Goal: Information Seeking & Learning: Learn about a topic

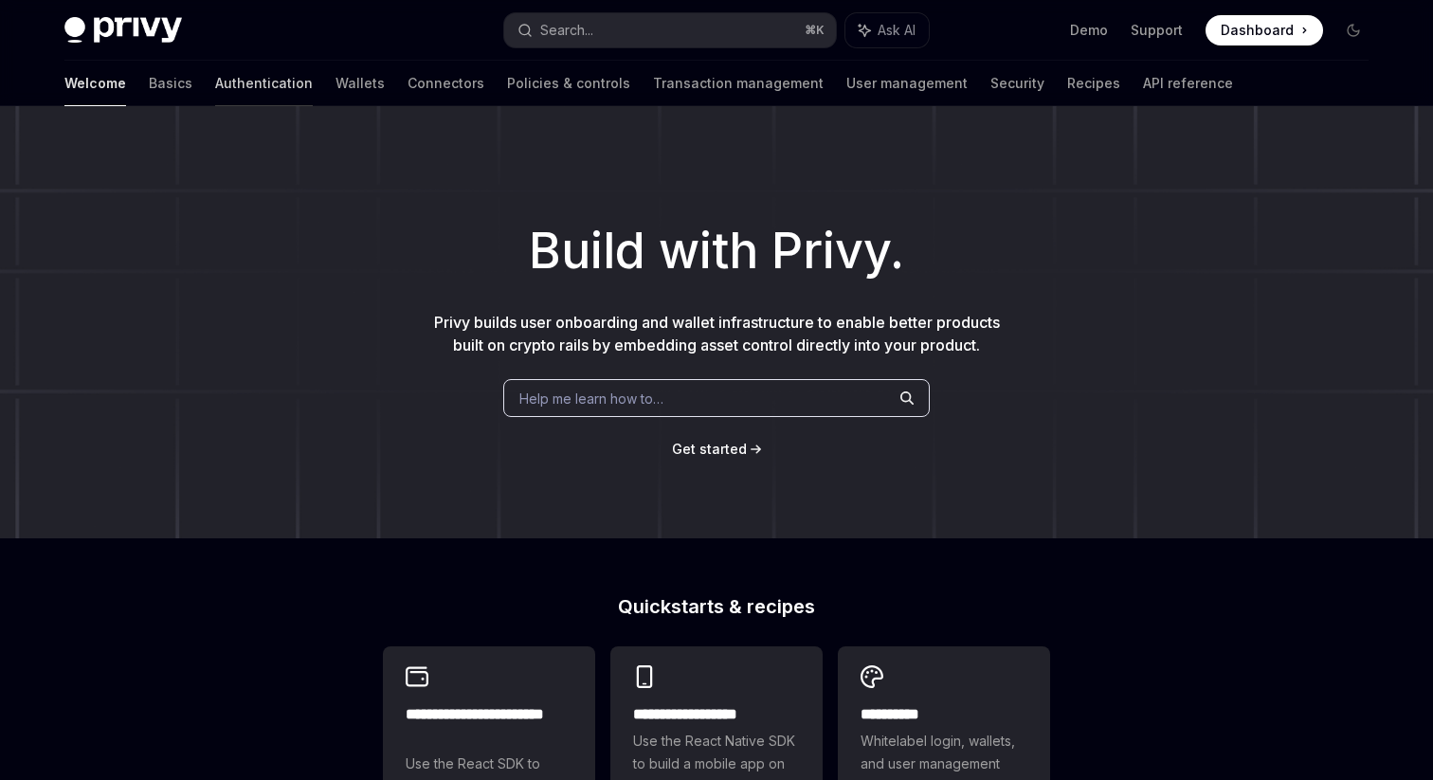
click at [215, 92] on link "Authentication" at bounding box center [264, 83] width 98 height 45
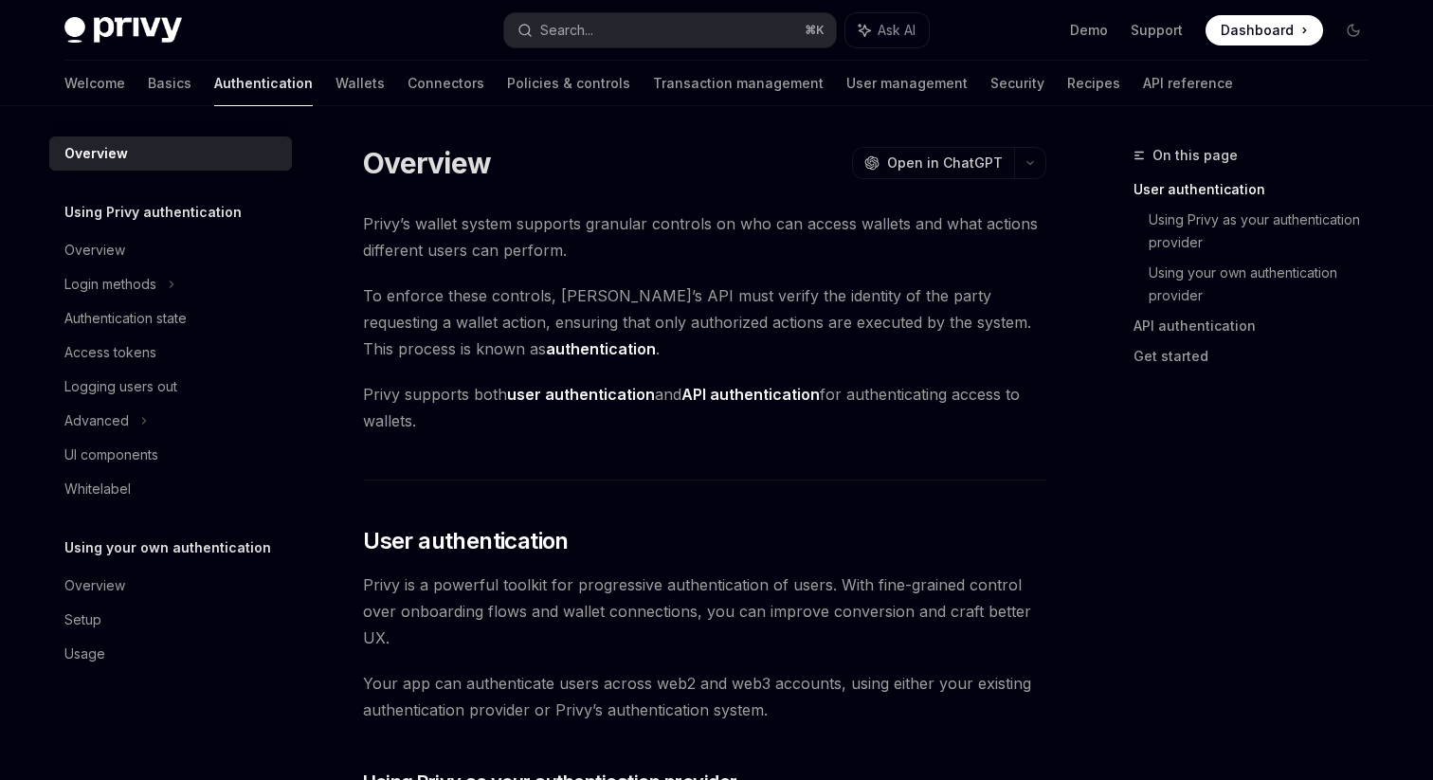
click at [111, 91] on div "Welcome Basics Authentication Wallets Connectors Policies & controls Transactio…" at bounding box center [648, 83] width 1168 height 45
click at [148, 95] on link "Basics" at bounding box center [170, 83] width 44 height 45
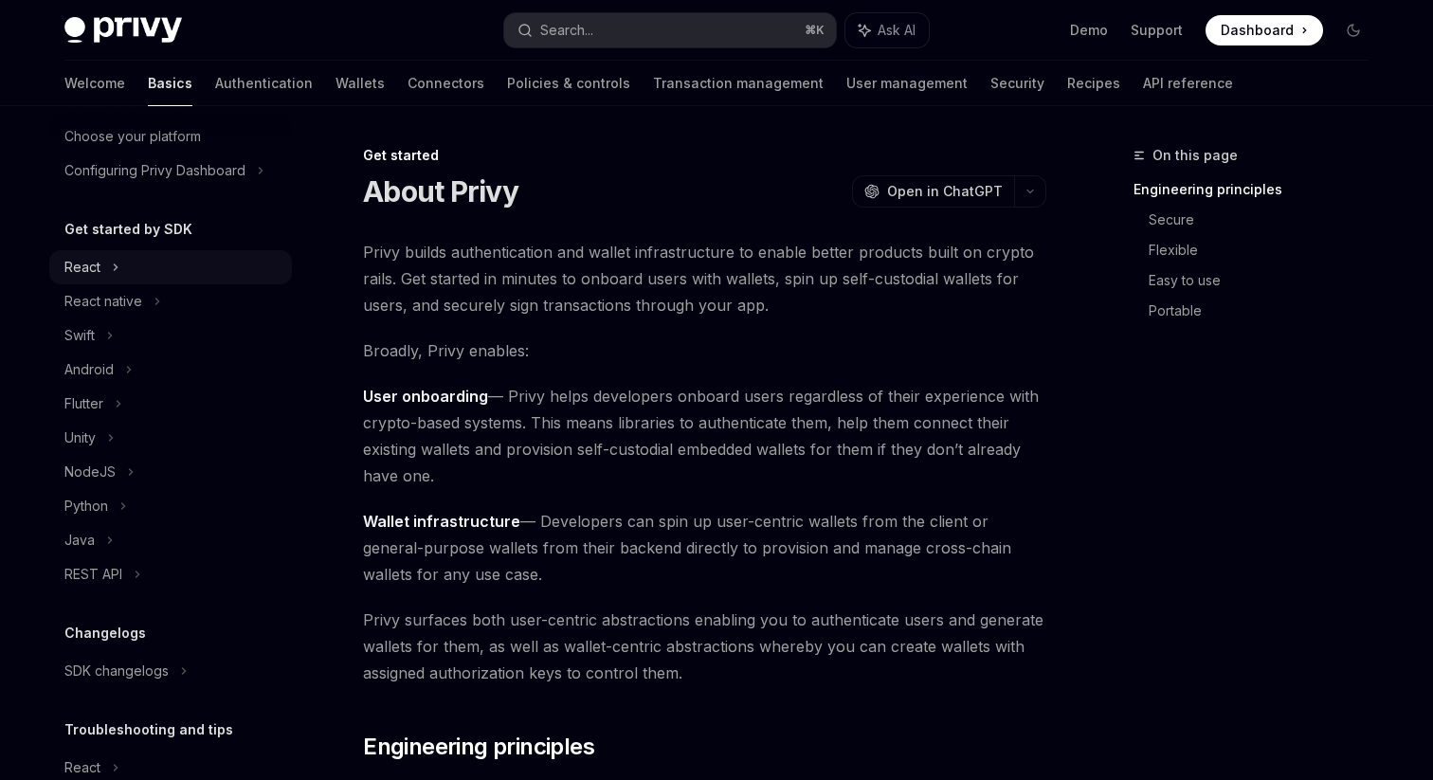
scroll to position [121, 0]
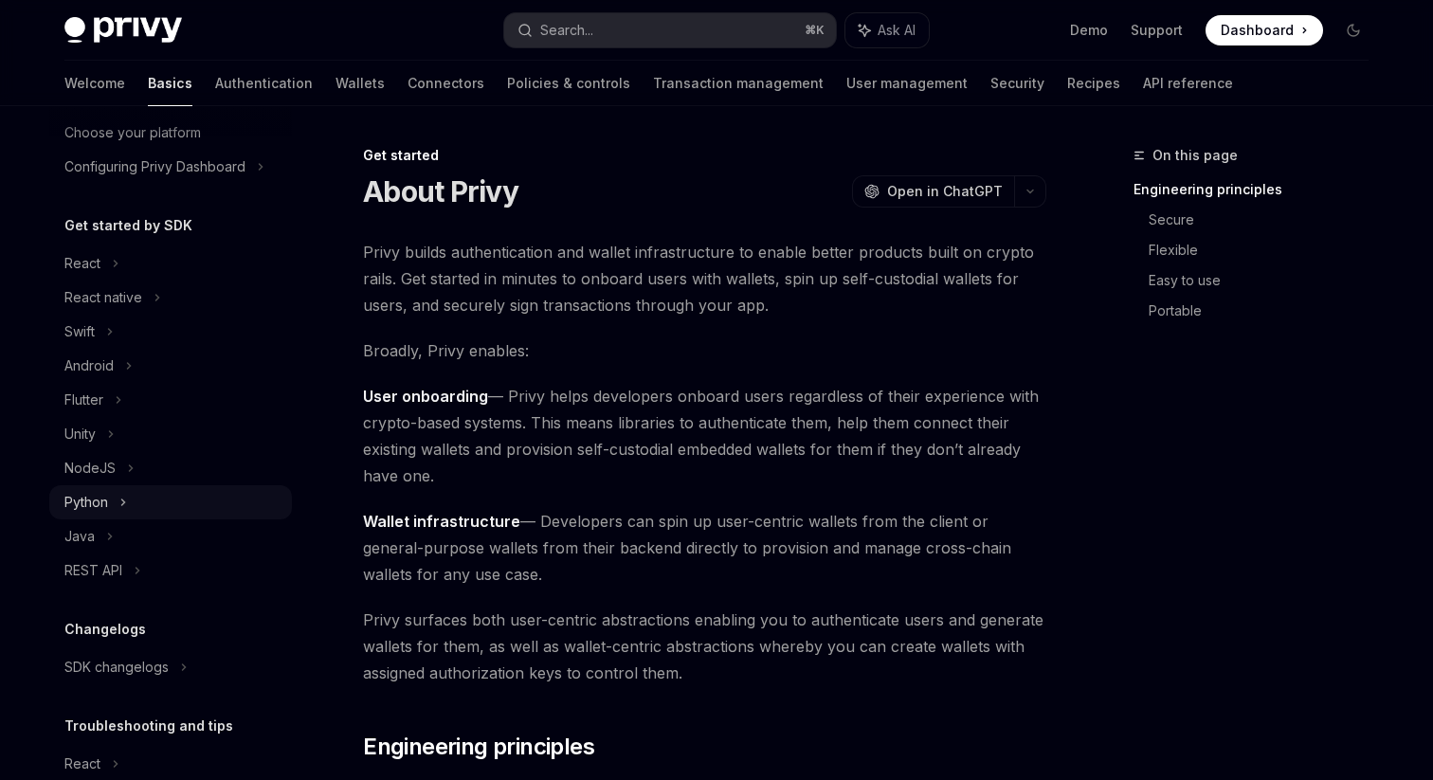
click at [152, 513] on div "Python" at bounding box center [170, 502] width 243 height 34
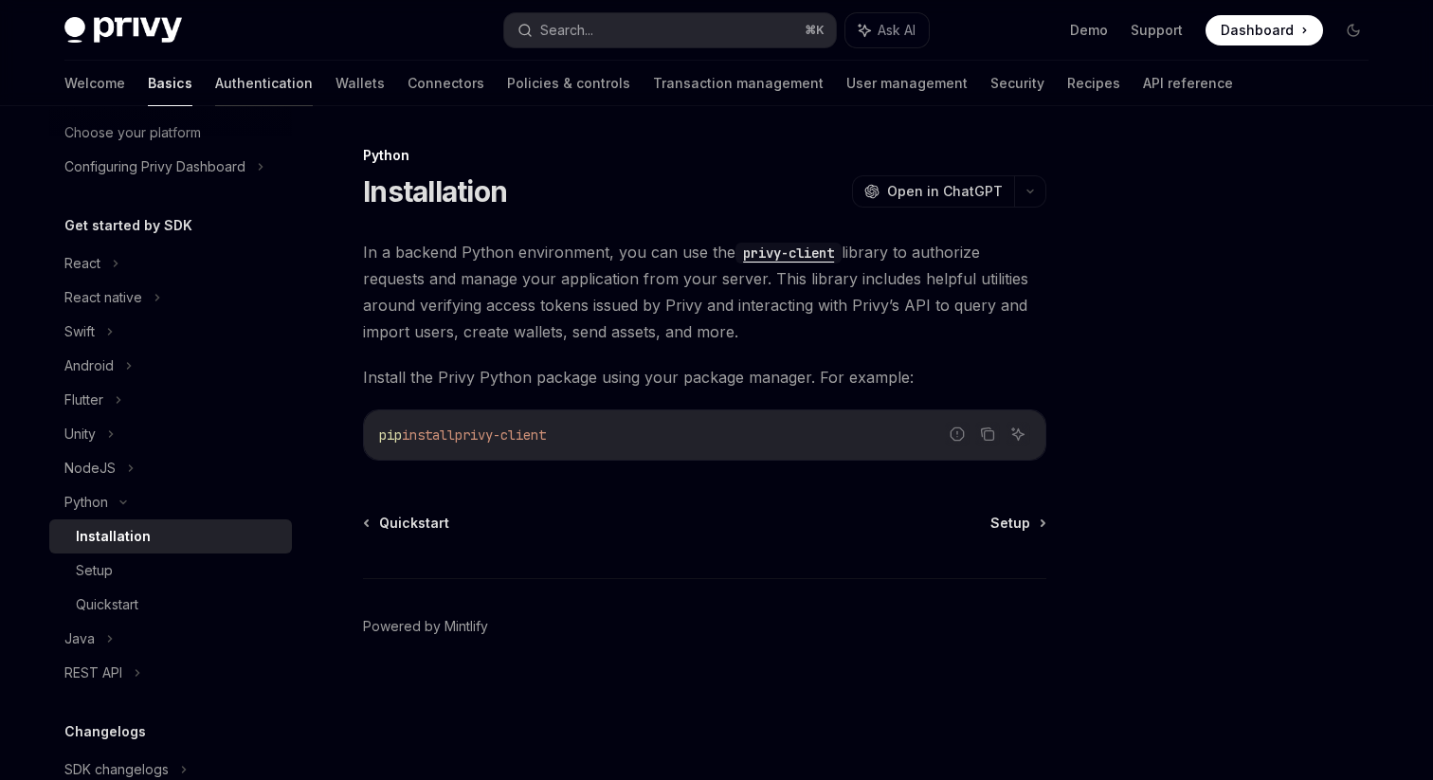
click at [215, 99] on link "Authentication" at bounding box center [264, 83] width 98 height 45
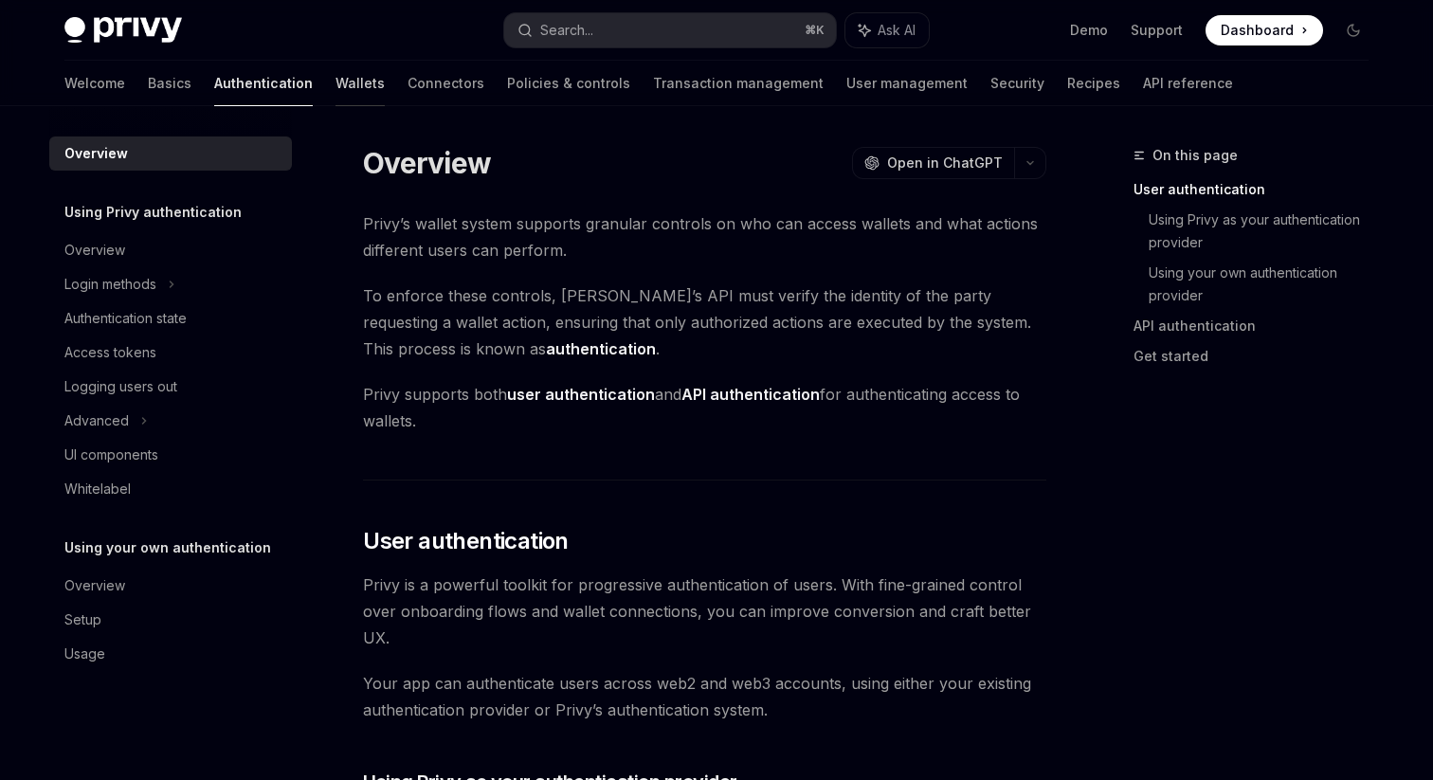
click at [335, 89] on link "Wallets" at bounding box center [359, 83] width 49 height 45
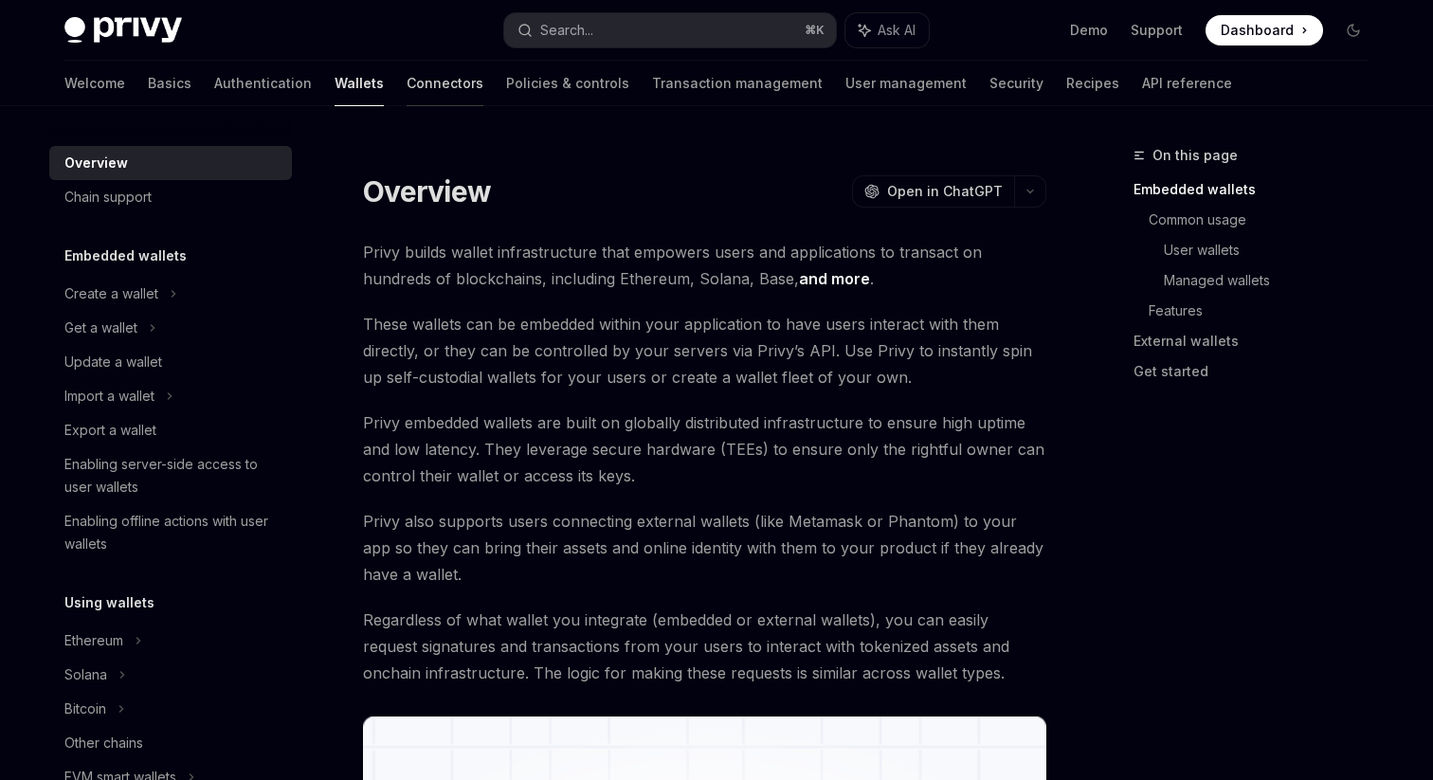
click at [406, 88] on link "Connectors" at bounding box center [444, 83] width 77 height 45
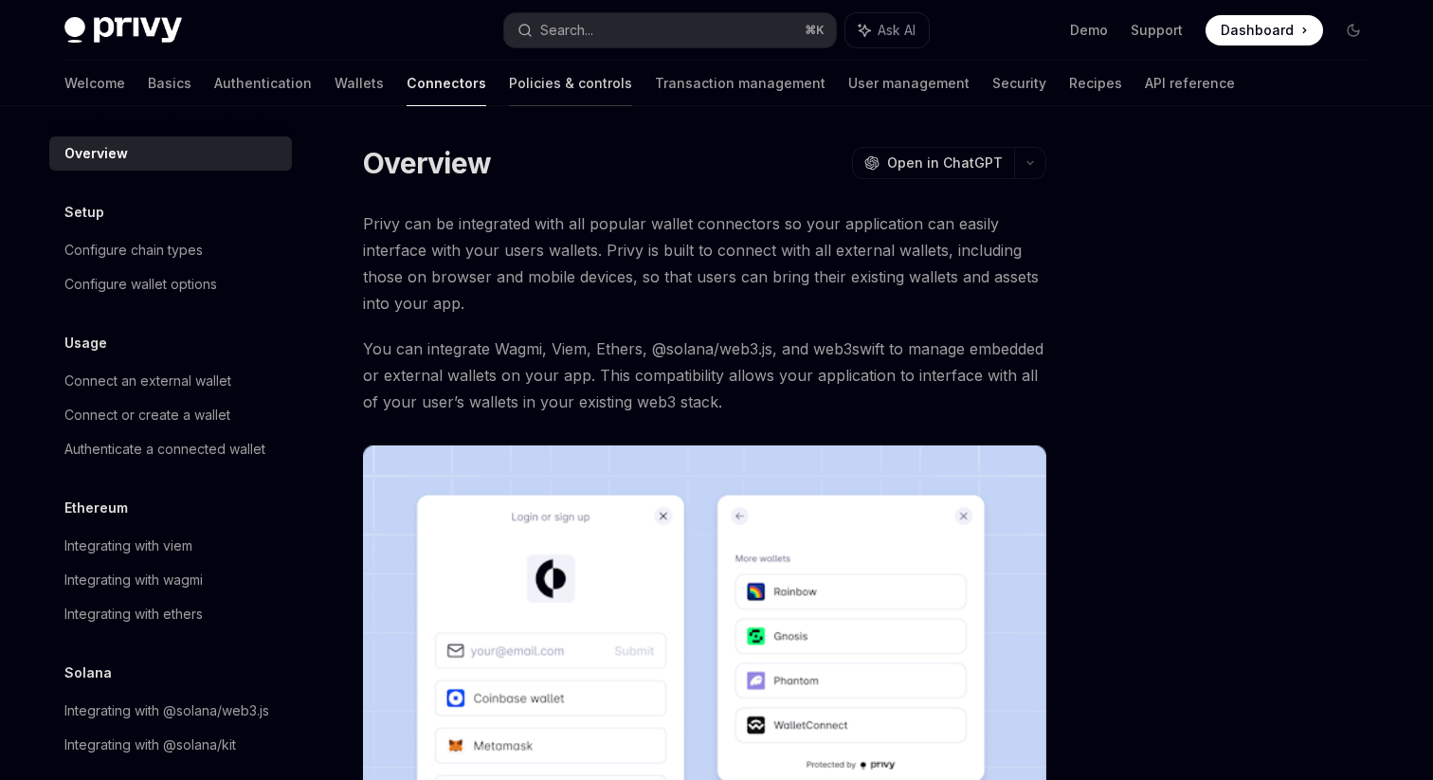
click at [509, 83] on link "Policies & controls" at bounding box center [570, 83] width 123 height 45
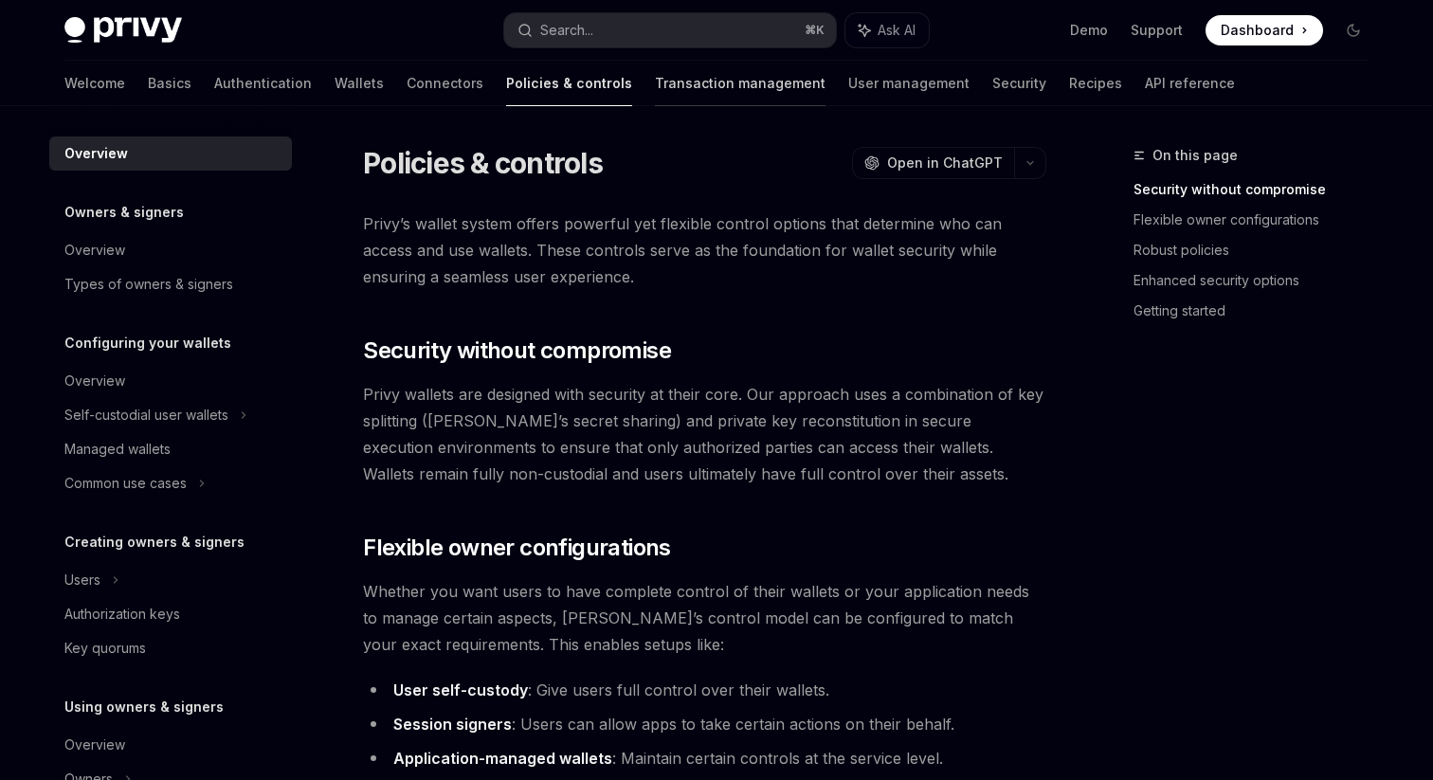
click at [655, 85] on link "Transaction management" at bounding box center [740, 83] width 171 height 45
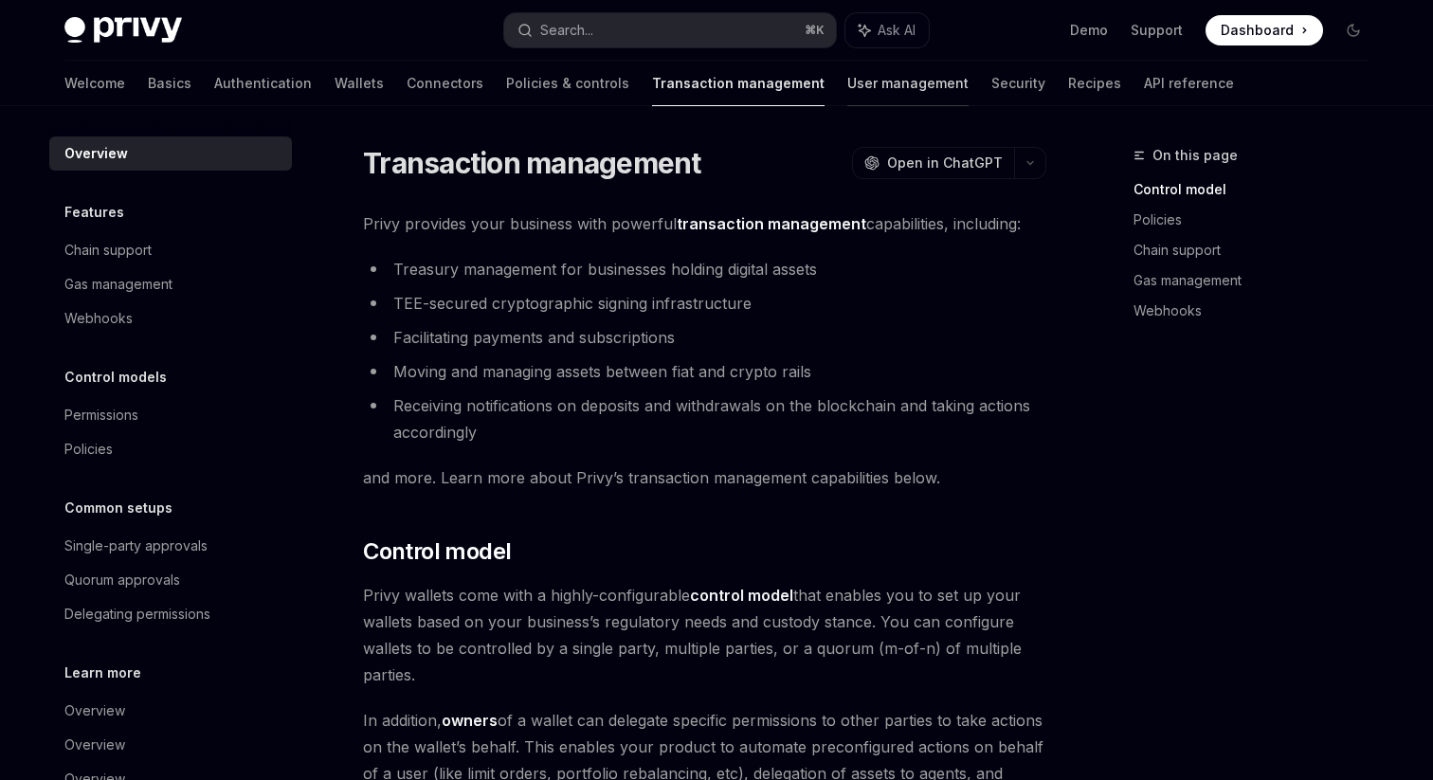
click at [847, 82] on link "User management" at bounding box center [907, 83] width 121 height 45
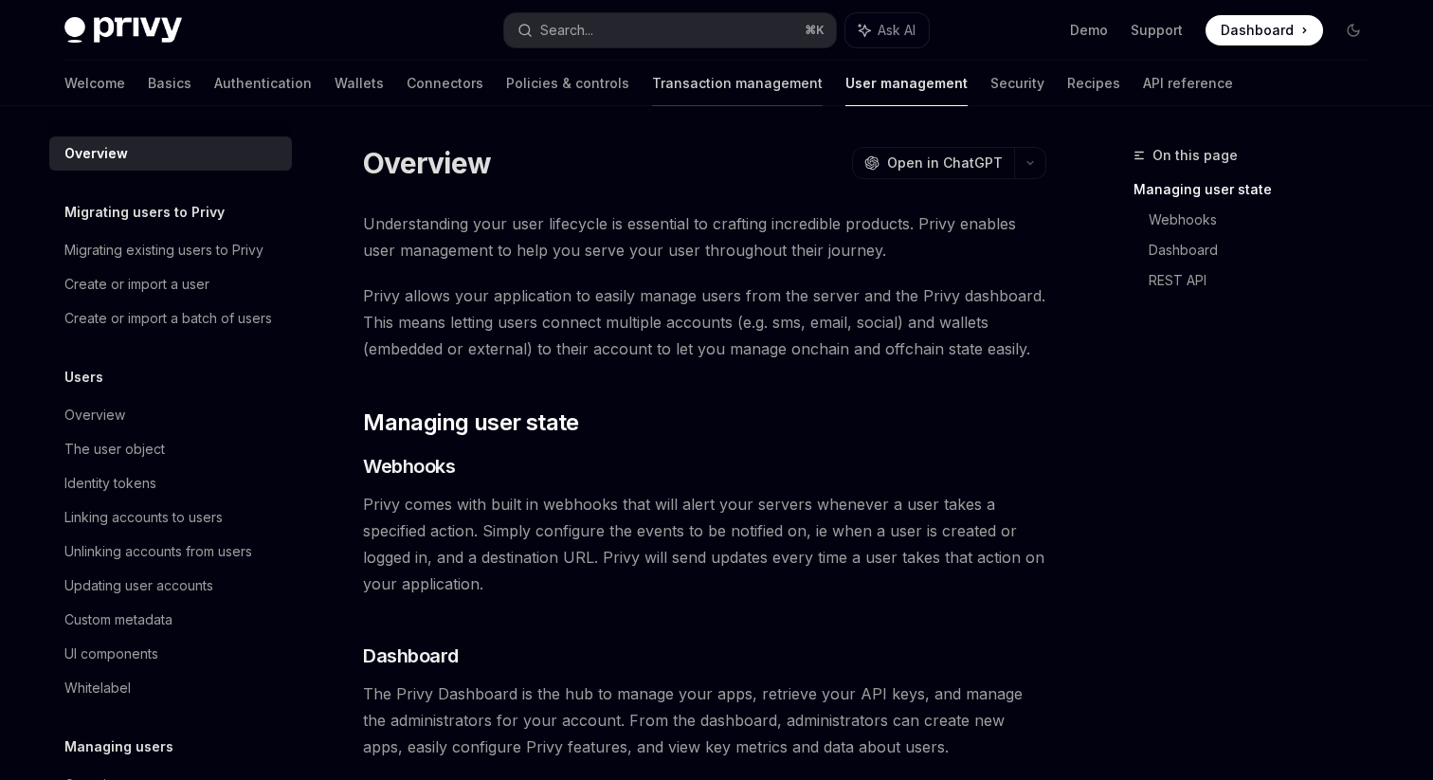
click at [666, 91] on link "Transaction management" at bounding box center [737, 83] width 171 height 45
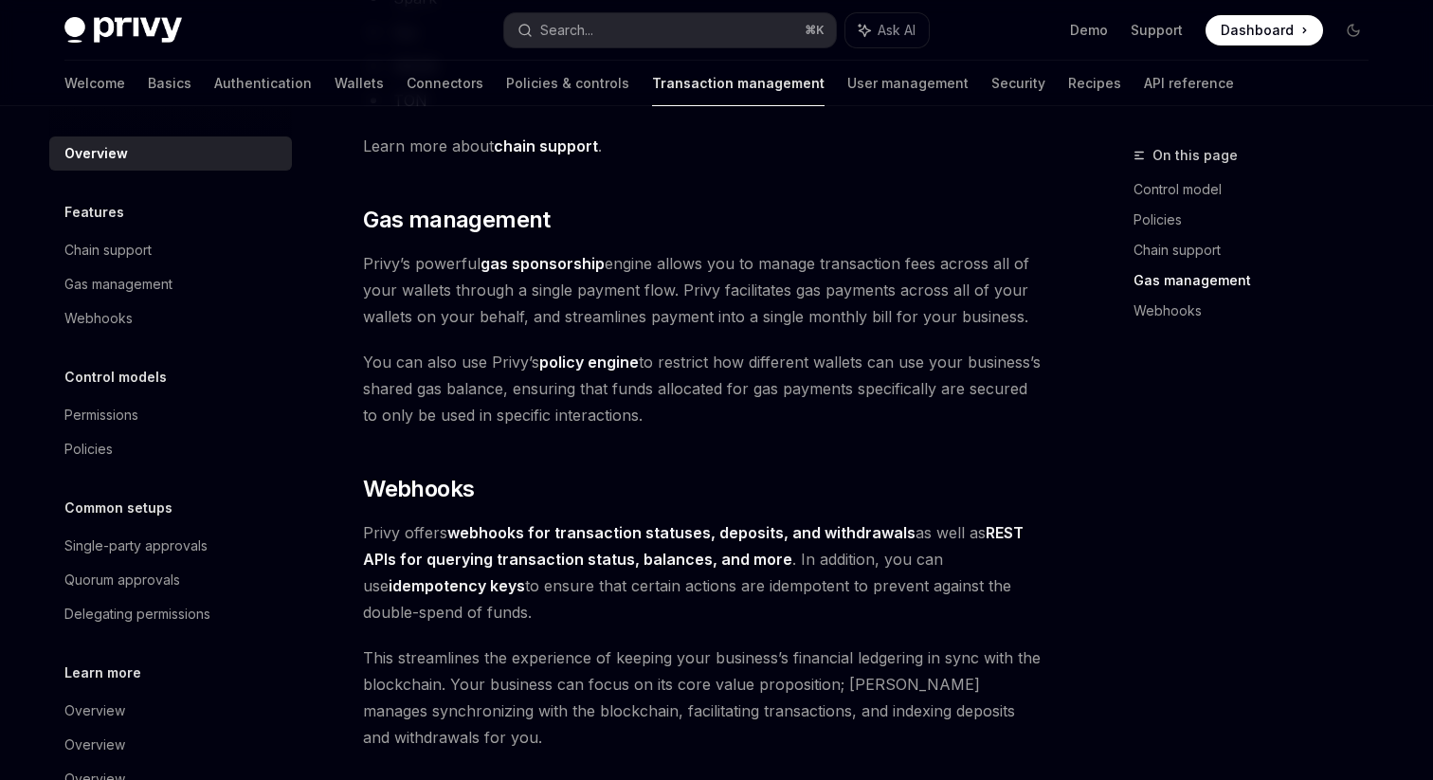
scroll to position [1623, 0]
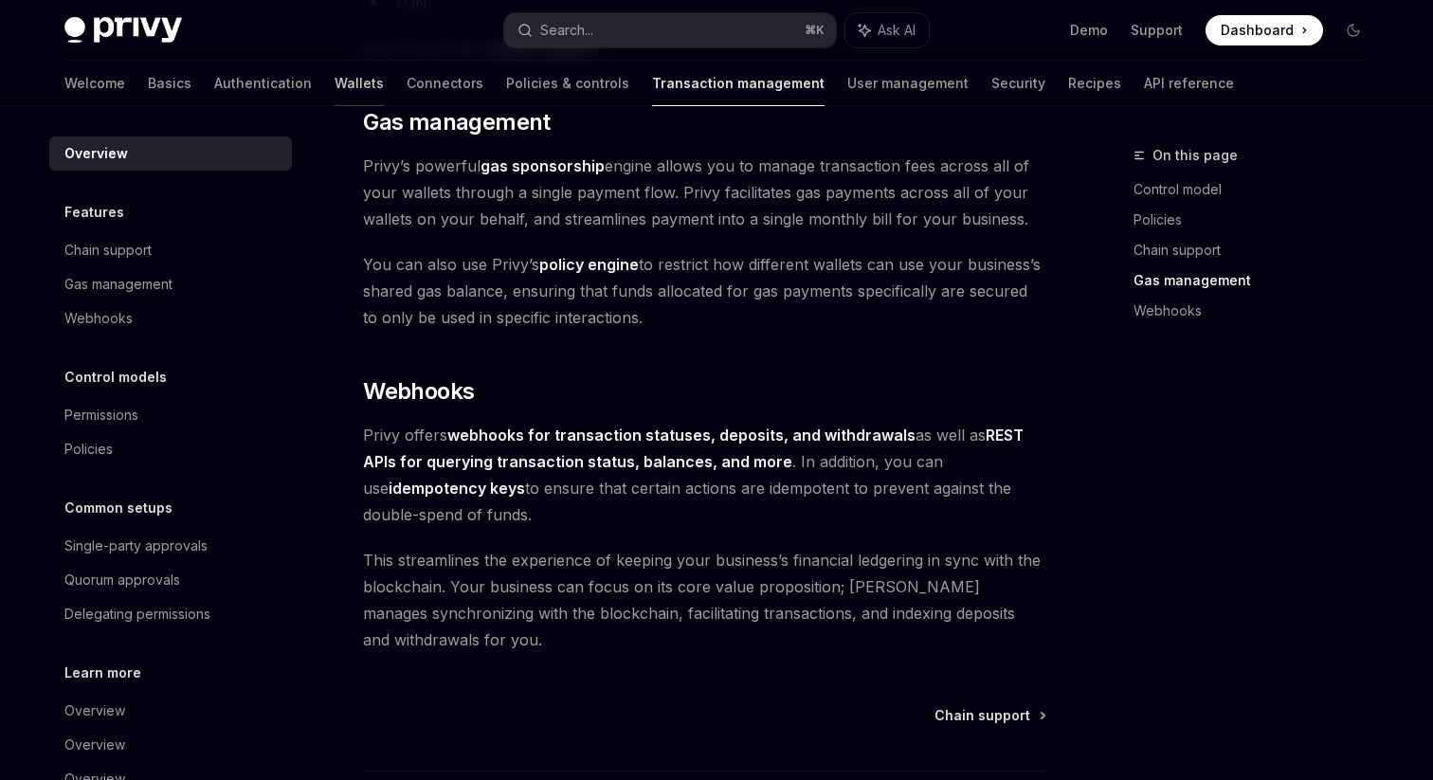
click at [334, 77] on link "Wallets" at bounding box center [358, 83] width 49 height 45
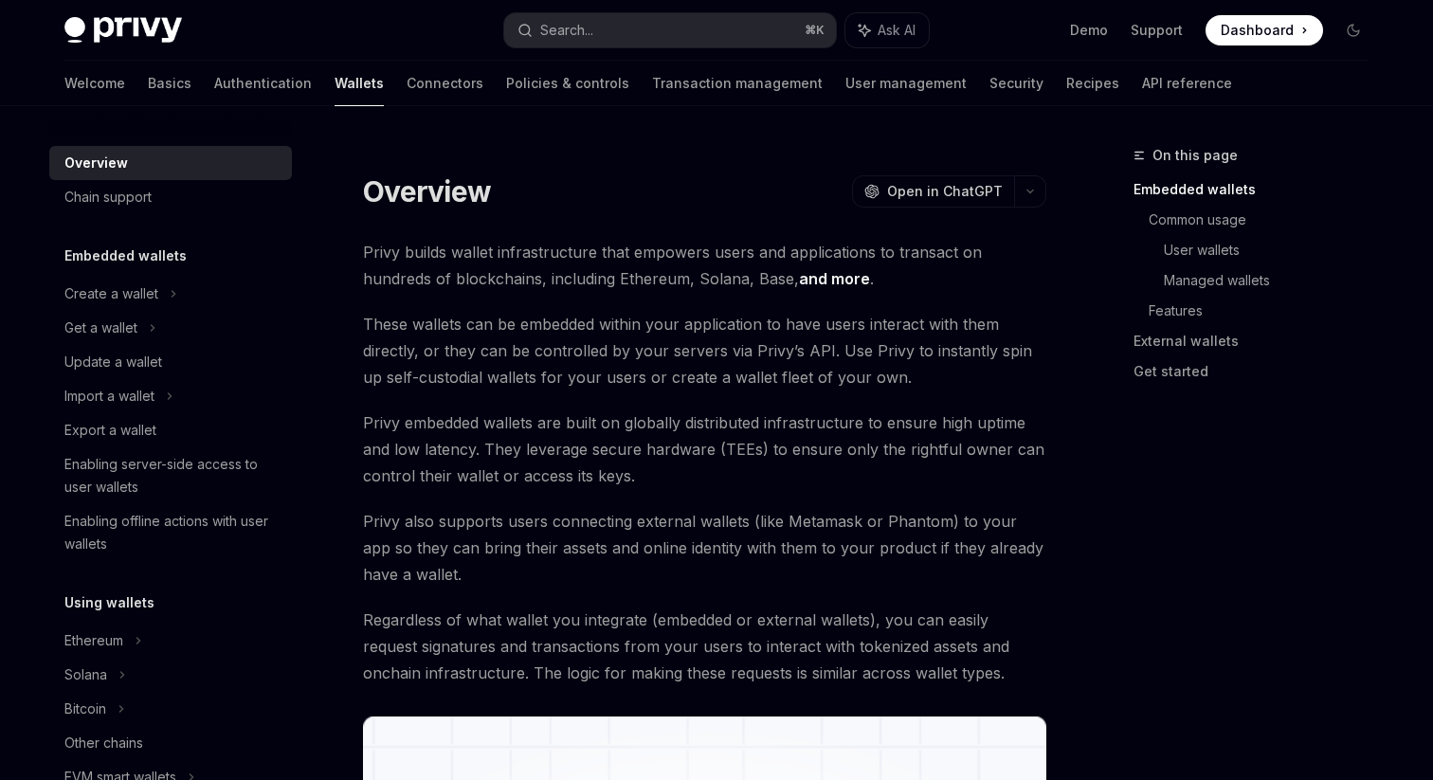
scroll to position [34, 0]
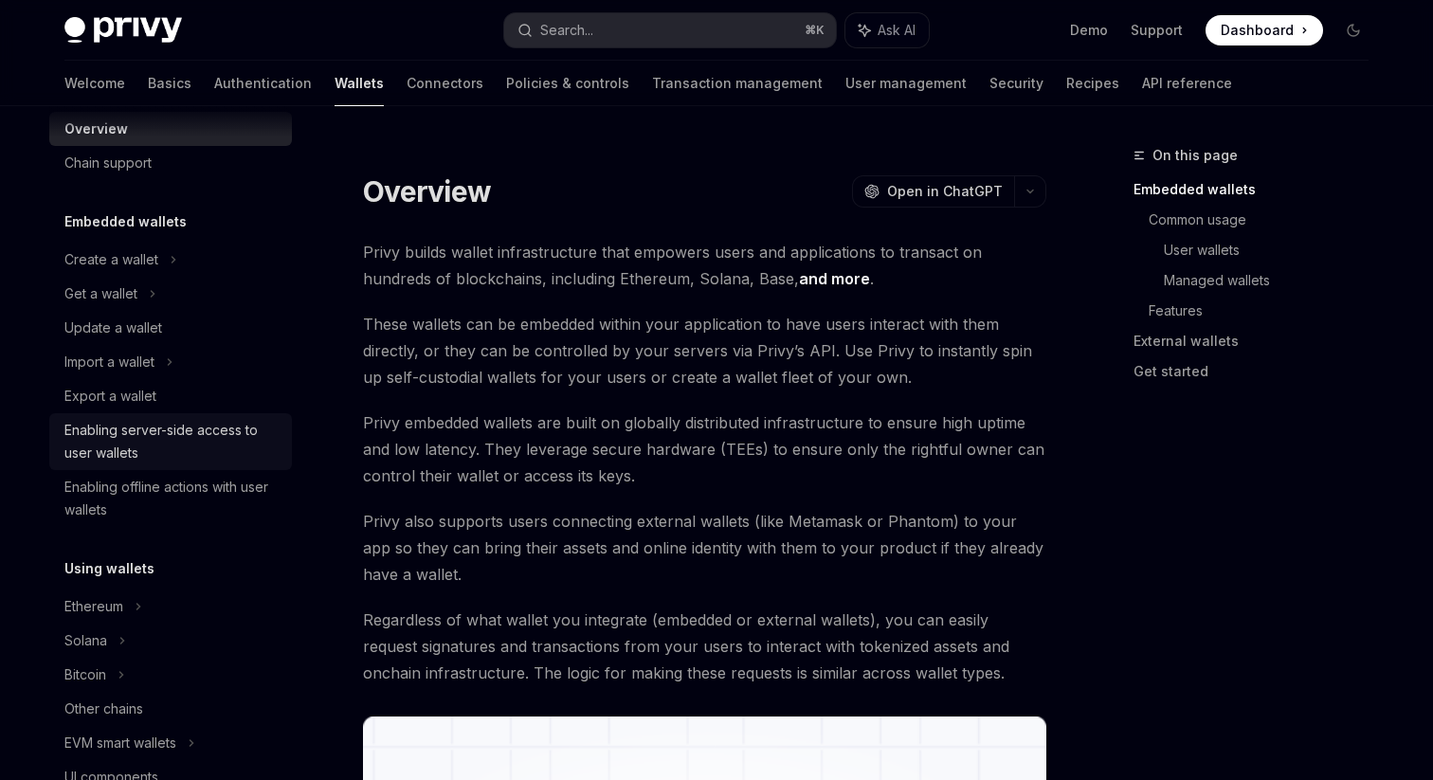
click at [196, 431] on div "Enabling server-side access to user wallets" at bounding box center [172, 441] width 216 height 45
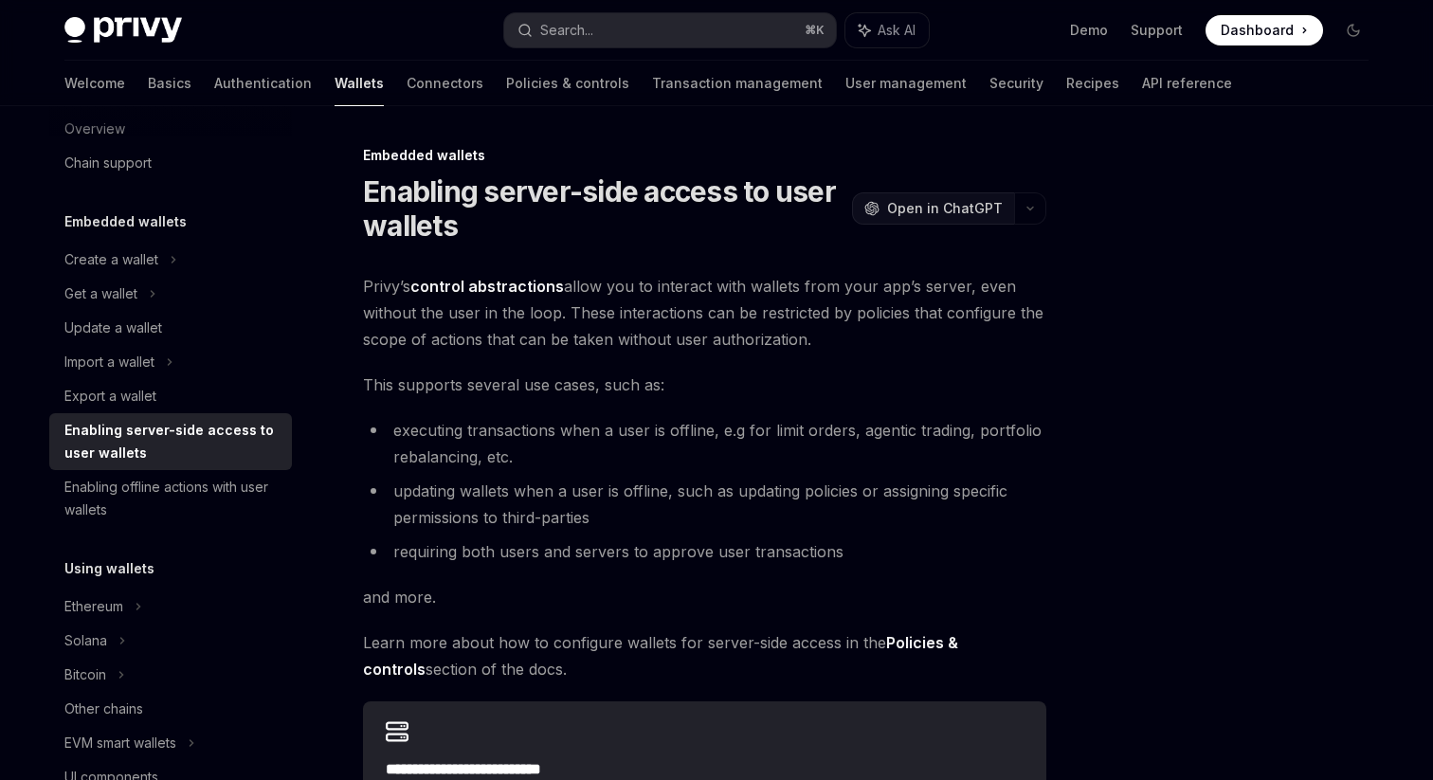
click at [952, 211] on span "Open in ChatGPT" at bounding box center [945, 208] width 116 height 19
click at [161, 260] on div "Create a wallet" at bounding box center [170, 260] width 243 height 34
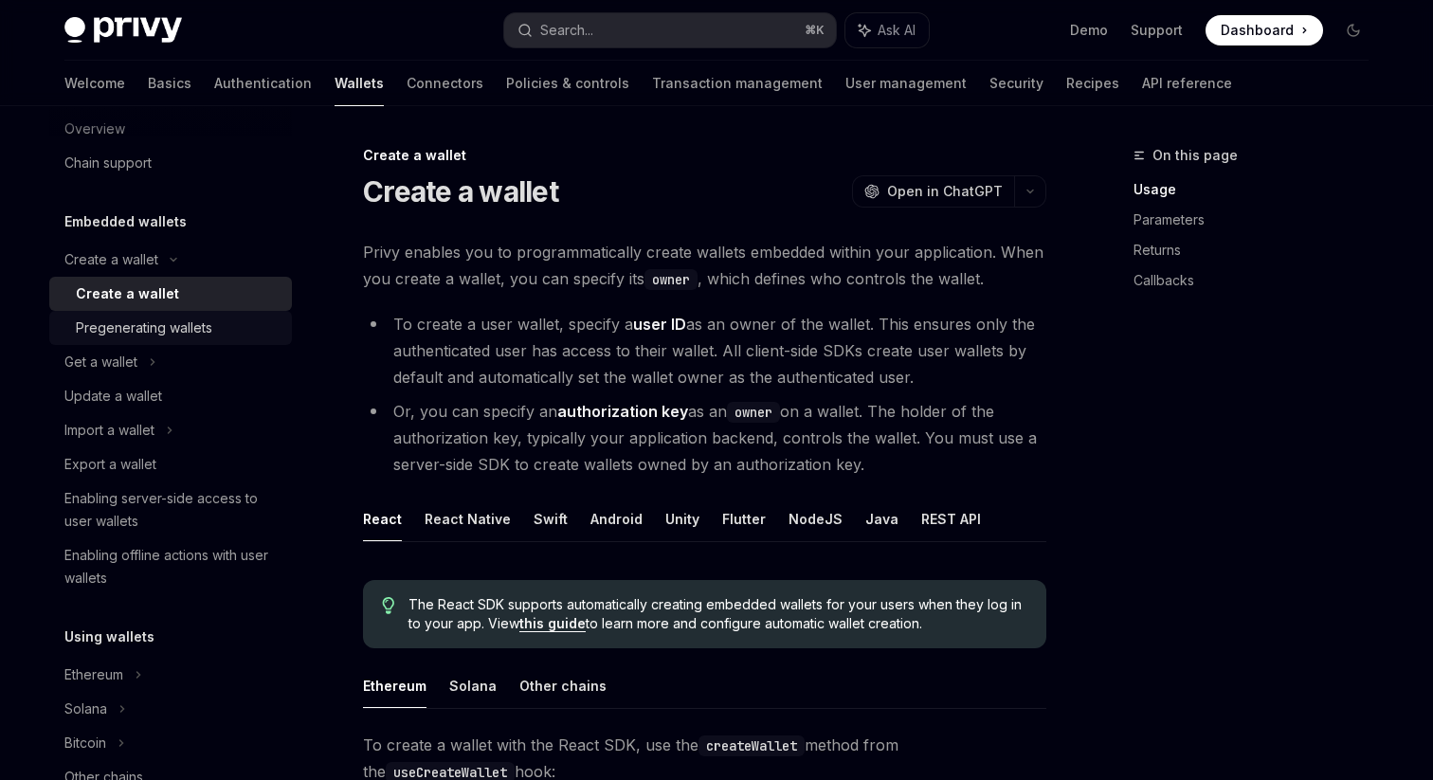
click at [204, 335] on div "Pregenerating wallets" at bounding box center [144, 327] width 136 height 23
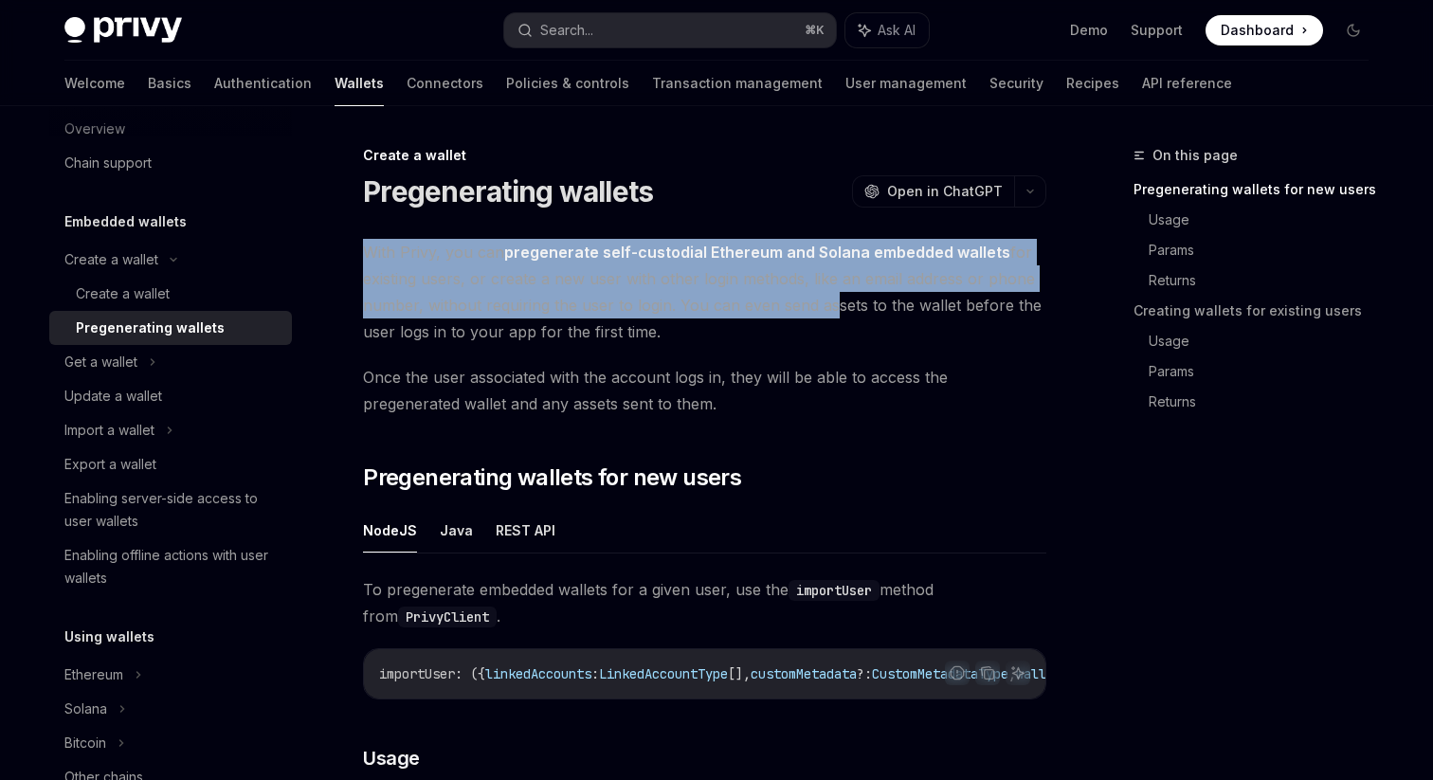
drag, startPoint x: 363, startPoint y: 254, endPoint x: 819, endPoint y: 294, distance: 457.5
click at [820, 294] on span "With Privy, you can pregenerate self-custodial Ethereum and Solana embedded wal…" at bounding box center [704, 292] width 683 height 106
click at [853, 289] on span "With Privy, you can pregenerate self-custodial Ethereum and Solana embedded wal…" at bounding box center [704, 292] width 683 height 106
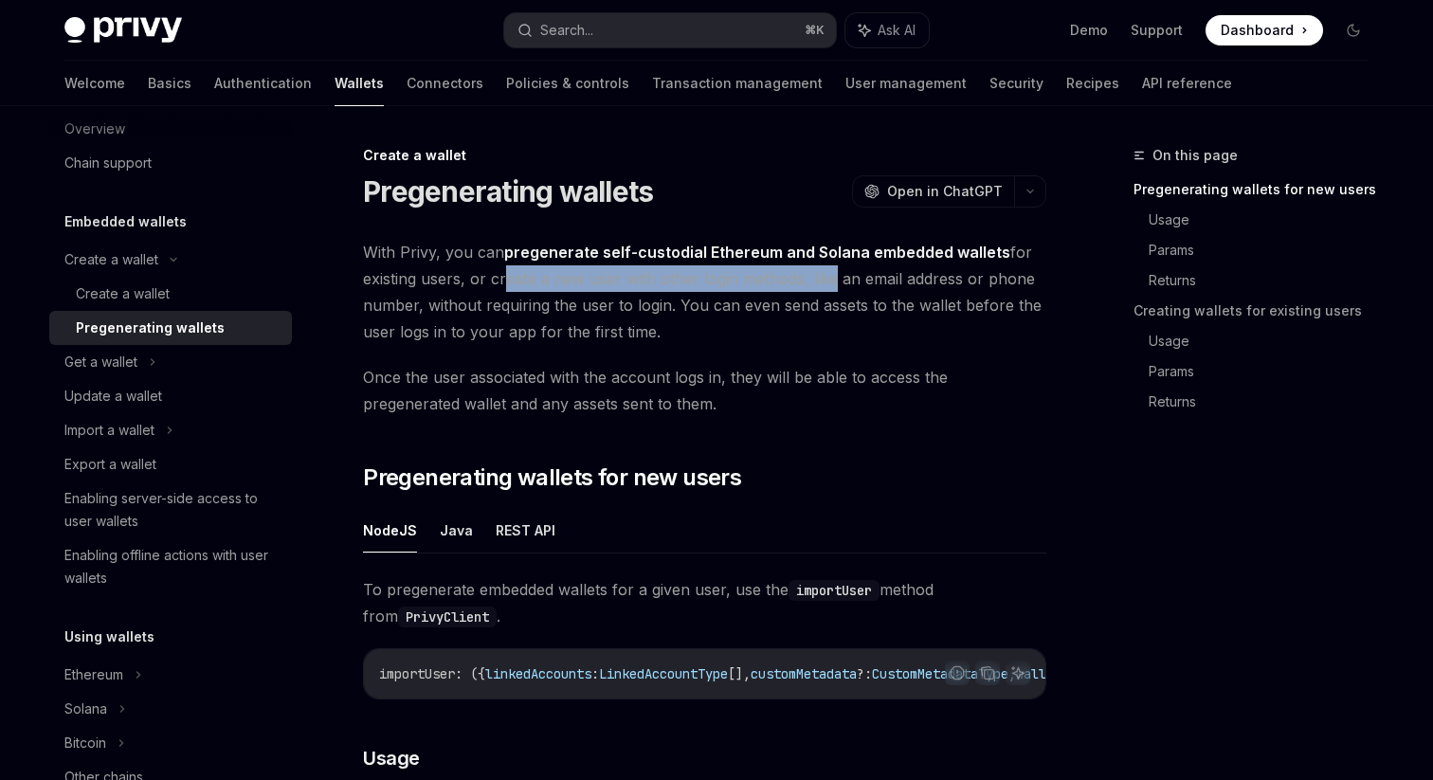
drag, startPoint x: 499, startPoint y: 278, endPoint x: 817, endPoint y: 285, distance: 317.5
click at [819, 285] on span "With Privy, you can pregenerate self-custodial Ethereum and Solana embedded wal…" at bounding box center [704, 292] width 683 height 106
click at [817, 285] on span "With Privy, you can pregenerate self-custodial Ethereum and Solana embedded wal…" at bounding box center [704, 292] width 683 height 106
drag, startPoint x: 677, startPoint y: 299, endPoint x: 791, endPoint y: 336, distance: 119.6
click at [791, 337] on span "With Privy, you can pregenerate self-custodial Ethereum and Solana embedded wal…" at bounding box center [704, 292] width 683 height 106
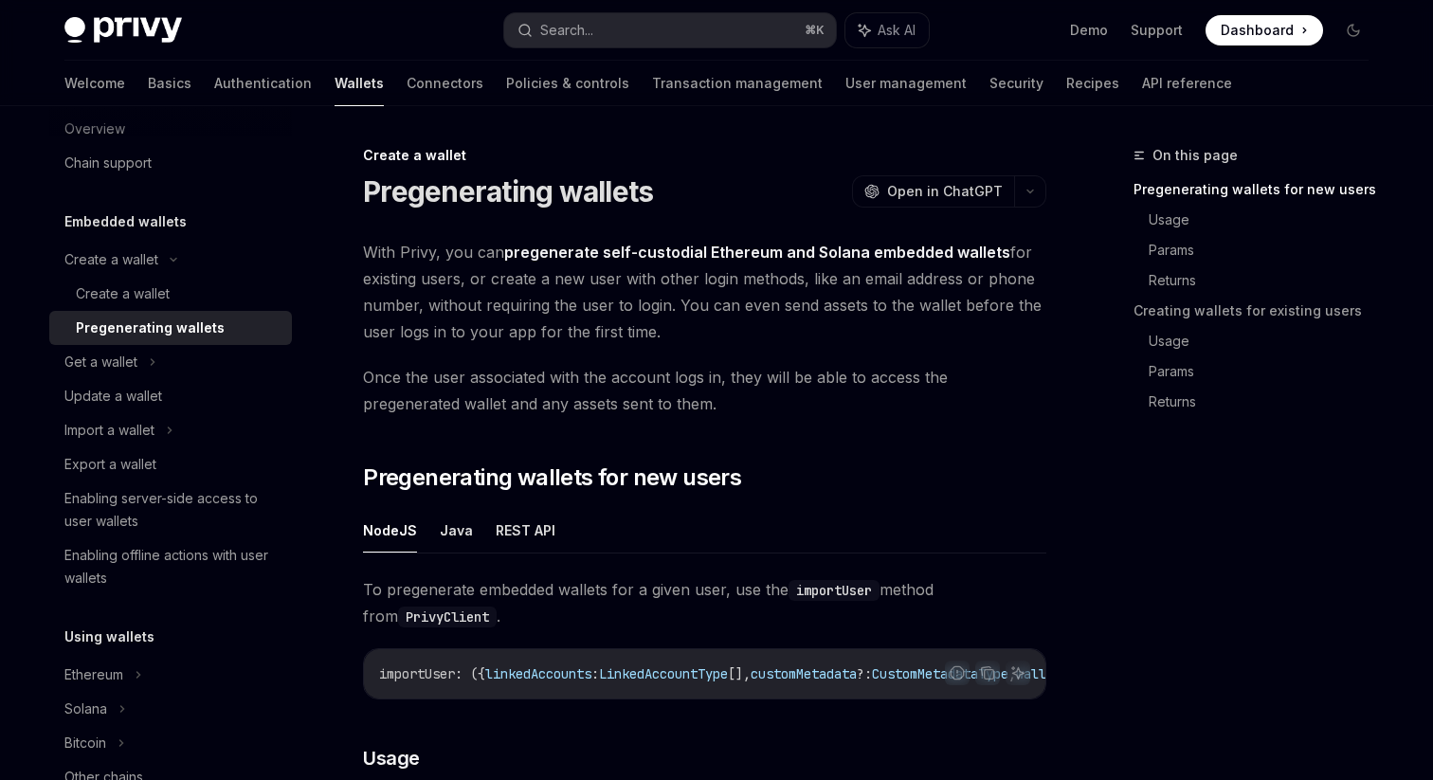
click at [791, 336] on span "With Privy, you can pregenerate self-custodial Ethereum and Solana embedded wal…" at bounding box center [704, 292] width 683 height 106
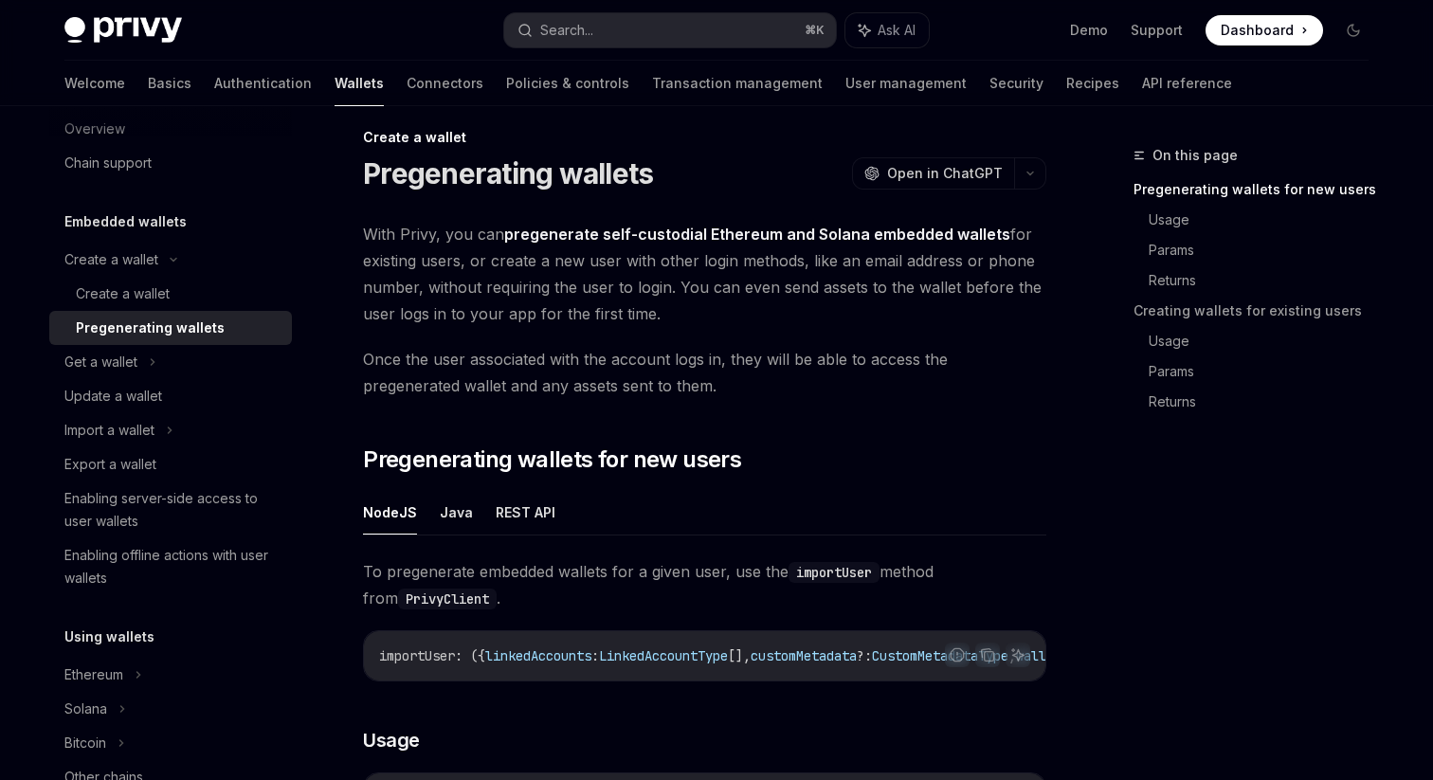
scroll to position [19, 0]
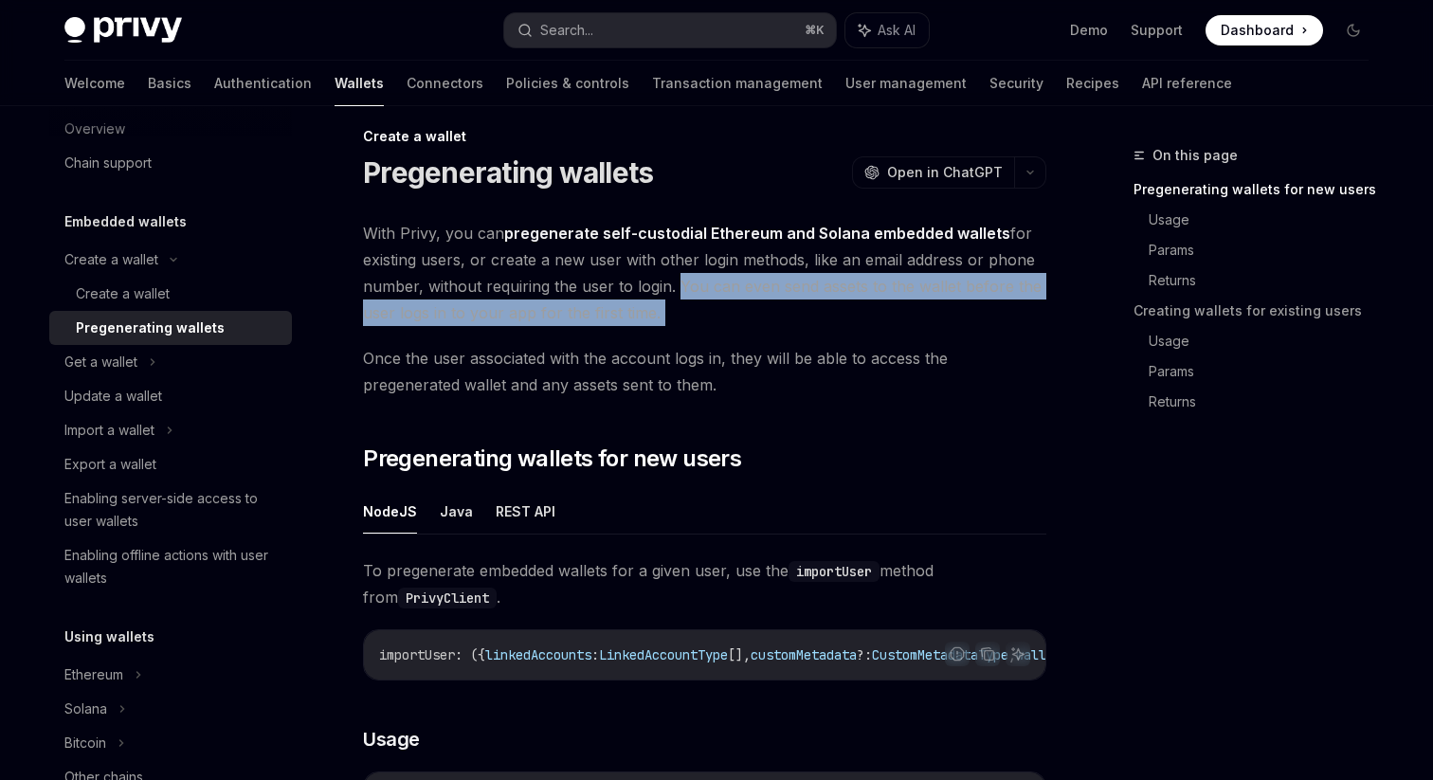
drag, startPoint x: 672, startPoint y: 286, endPoint x: 780, endPoint y: 328, distance: 115.8
click at [720, 297] on span "With Privy, you can pregenerate self-custodial Ethereum and Solana embedded wal…" at bounding box center [704, 273] width 683 height 106
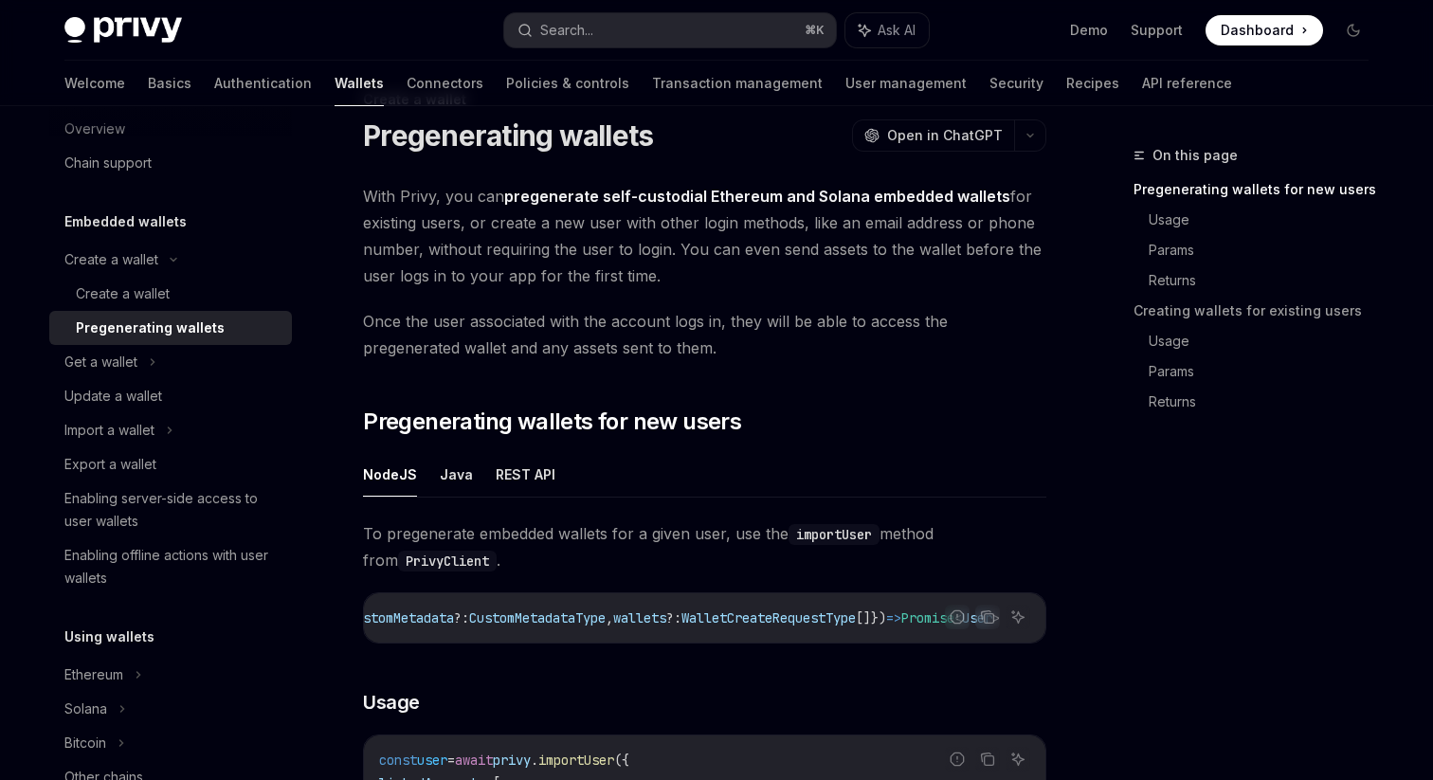
scroll to position [41, 0]
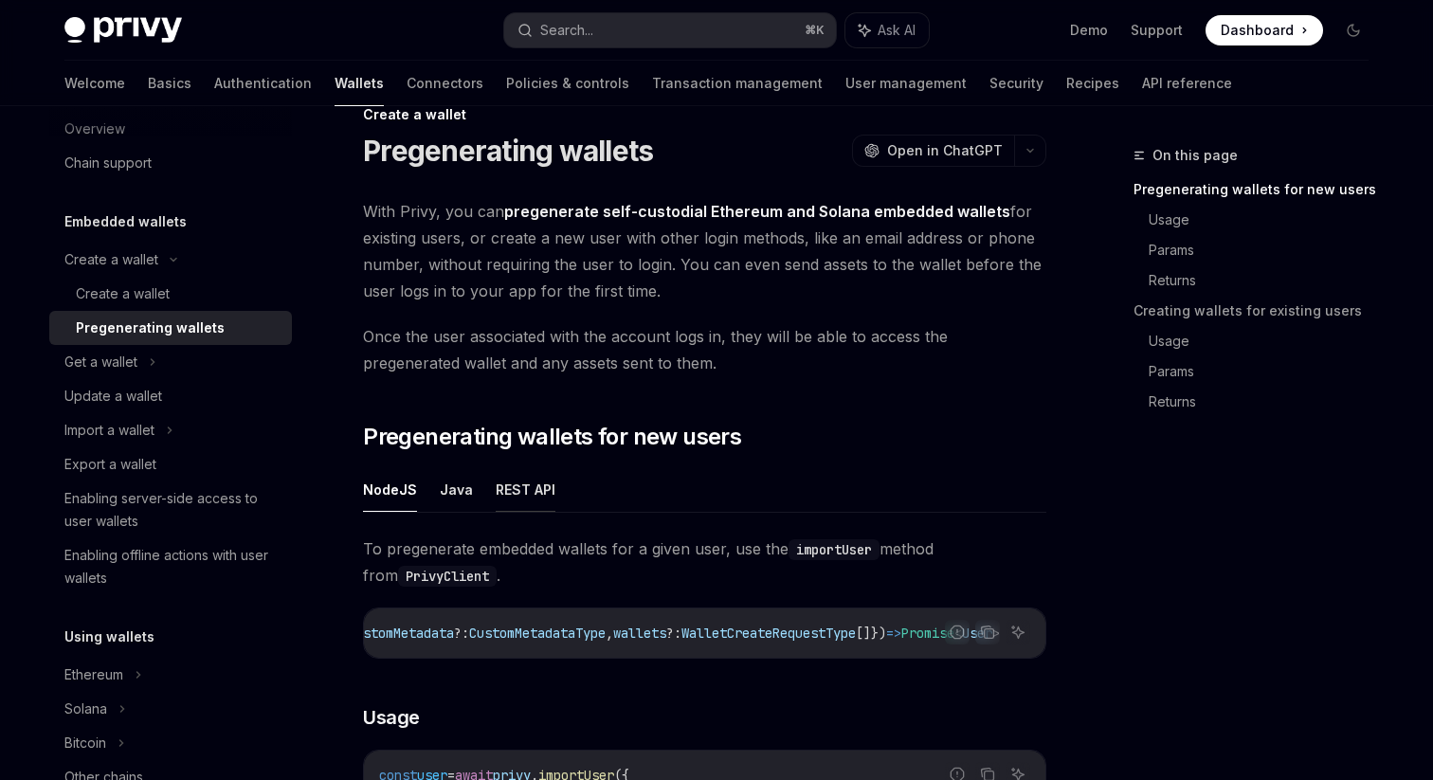
click at [531, 504] on button "REST API" at bounding box center [526, 489] width 60 height 45
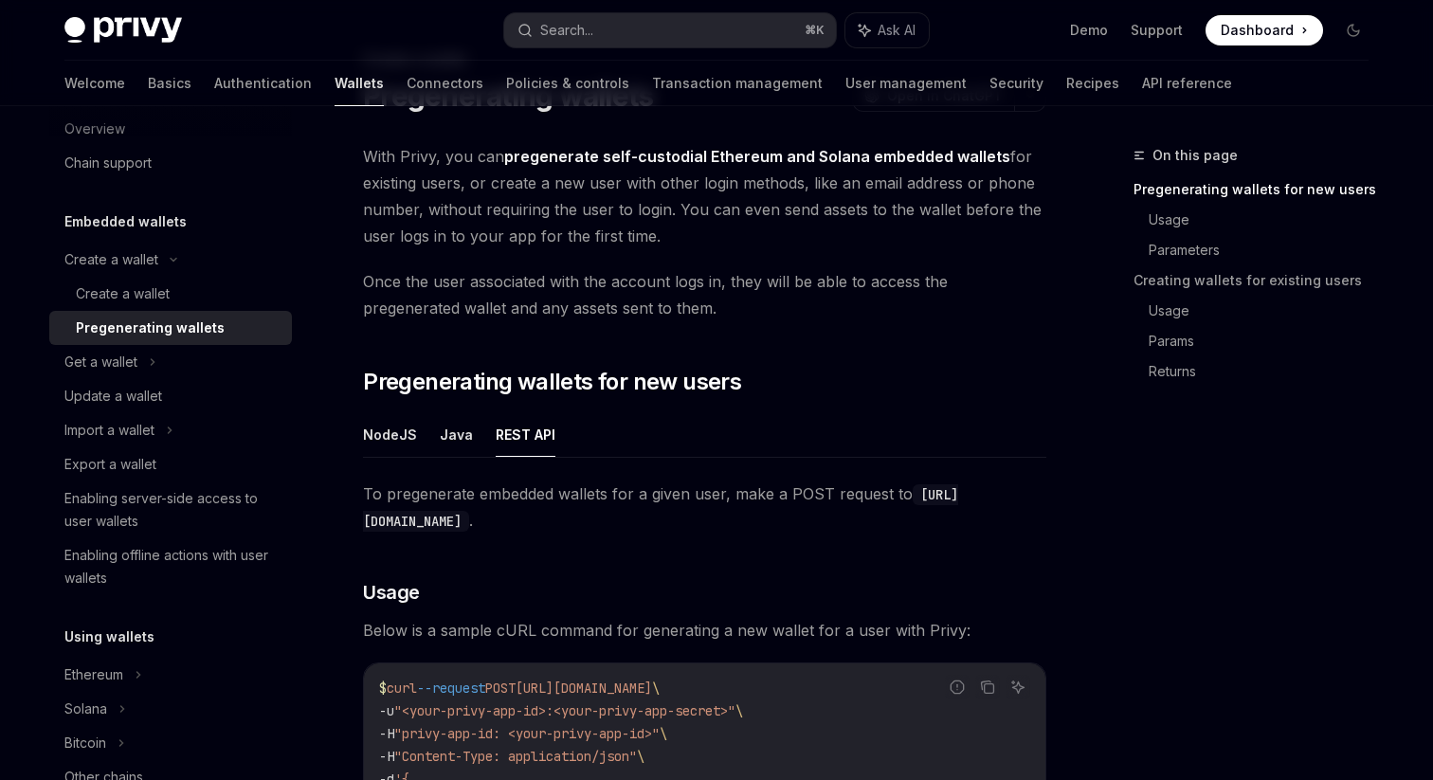
scroll to position [48, 0]
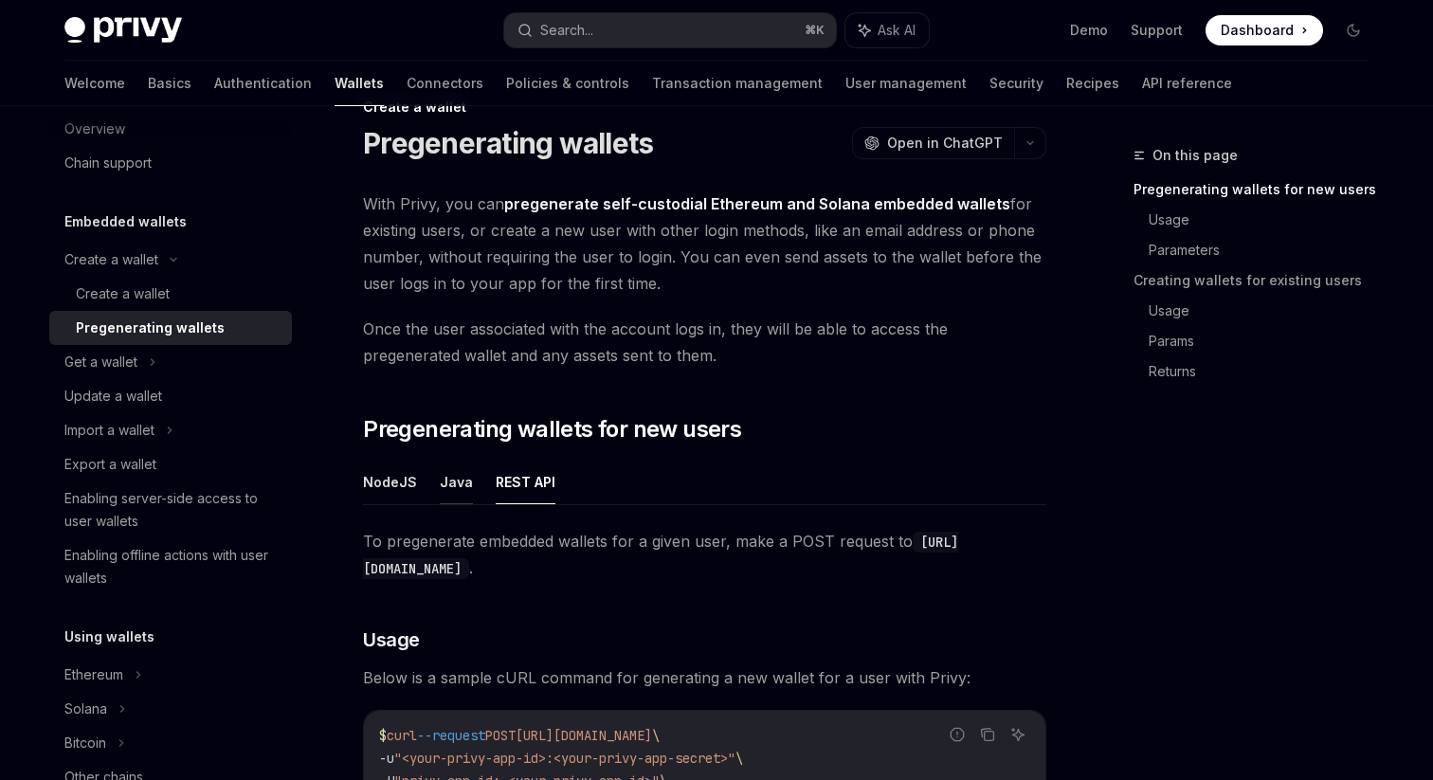
click at [441, 479] on button "Java" at bounding box center [456, 482] width 33 height 45
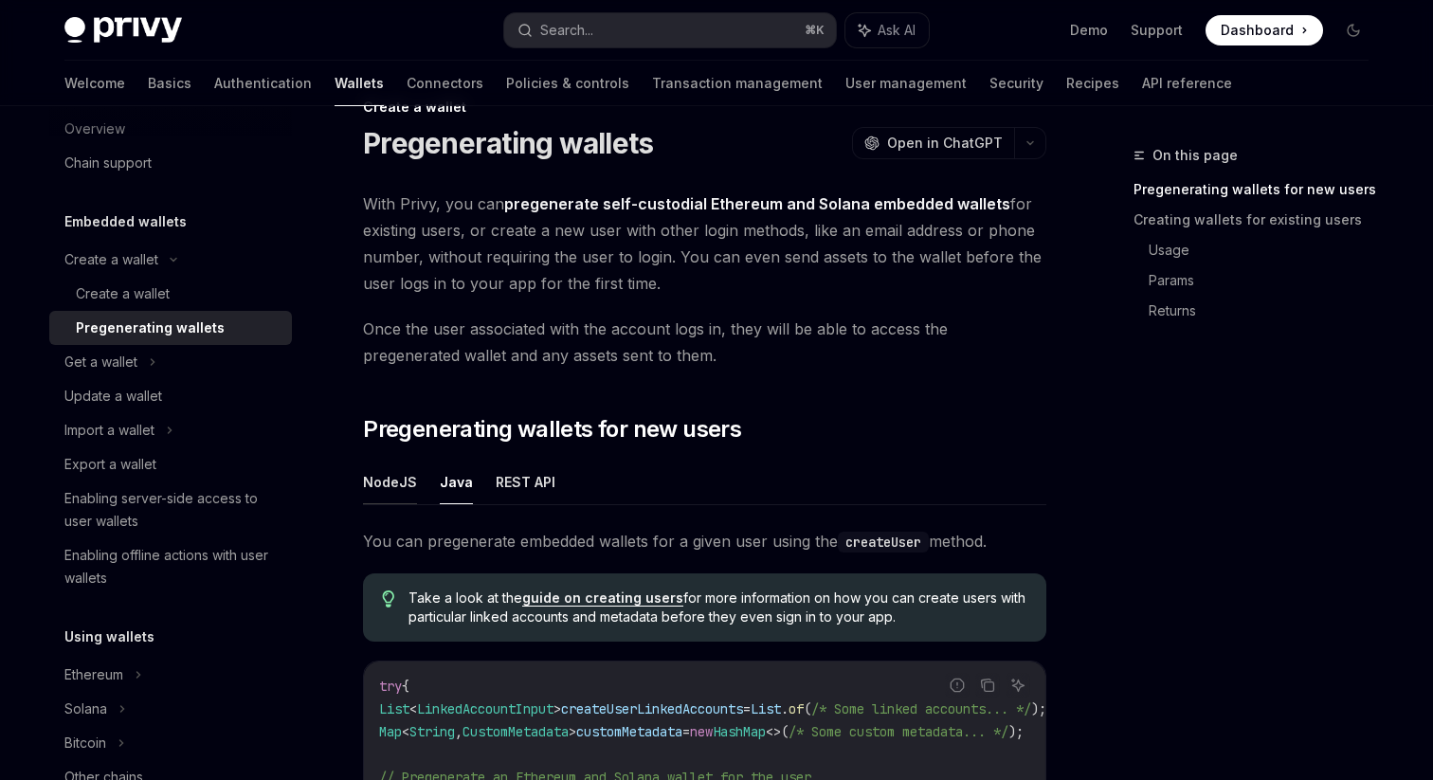
click at [396, 483] on button "NodeJS" at bounding box center [390, 482] width 54 height 45
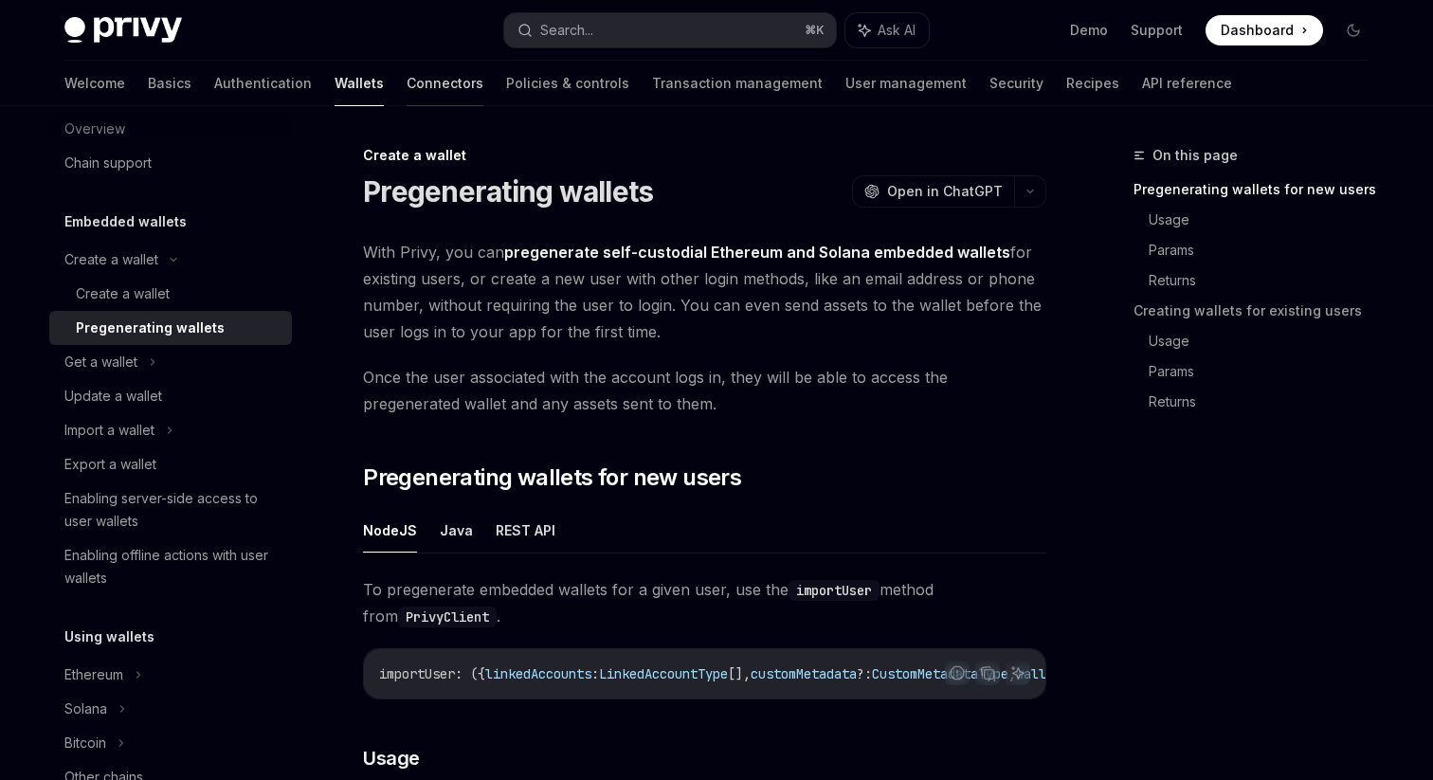
click at [406, 84] on link "Connectors" at bounding box center [444, 83] width 77 height 45
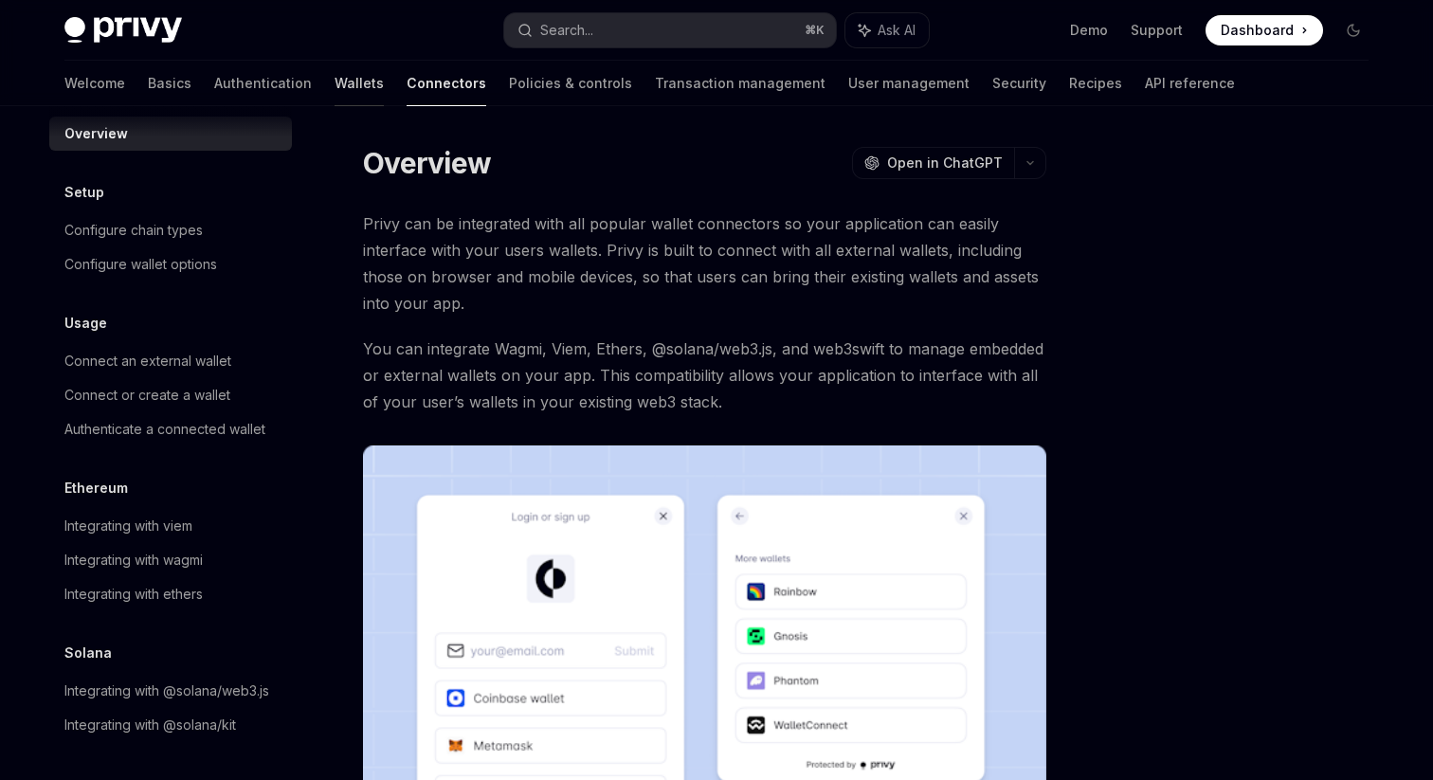
click at [334, 75] on link "Wallets" at bounding box center [358, 83] width 49 height 45
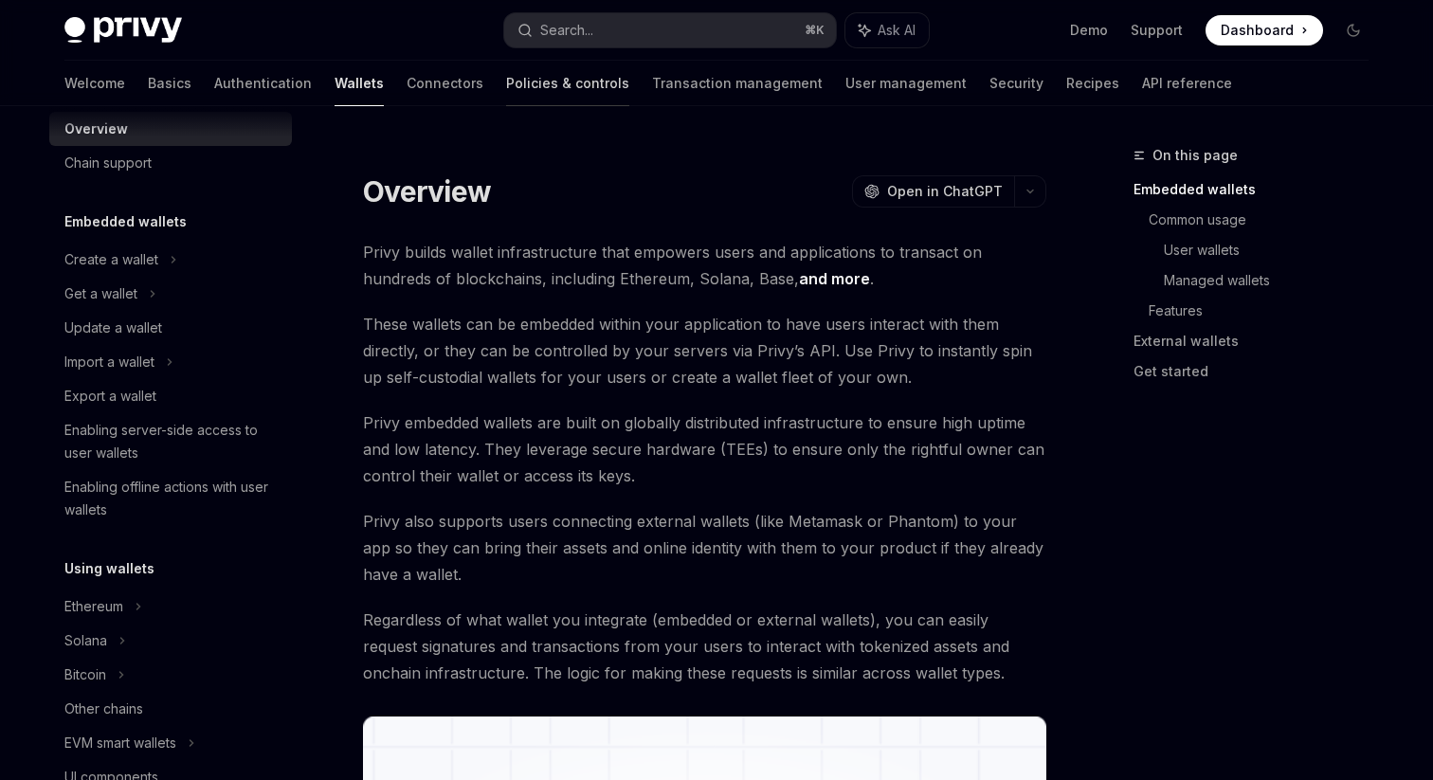
click at [506, 83] on link "Policies & controls" at bounding box center [567, 83] width 123 height 45
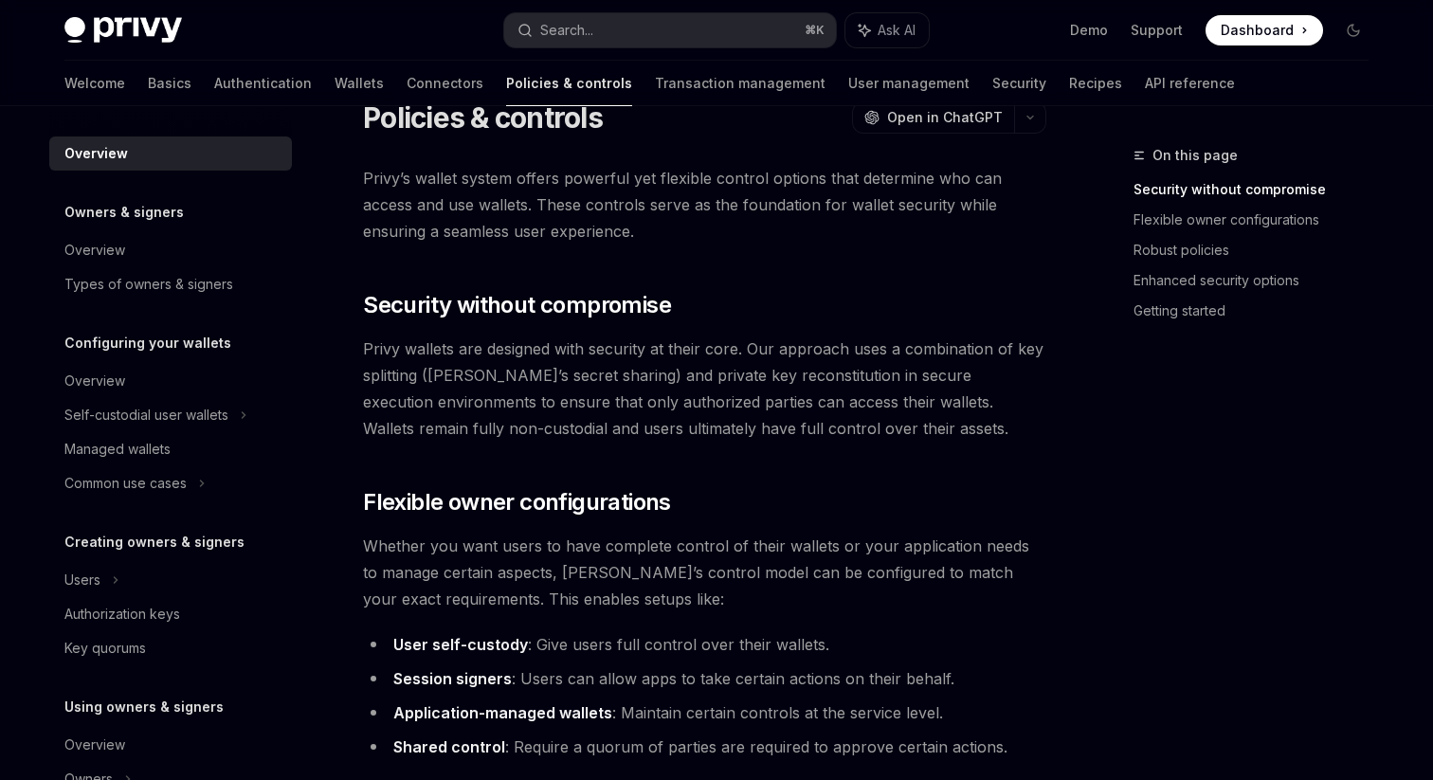
scroll to position [71, 0]
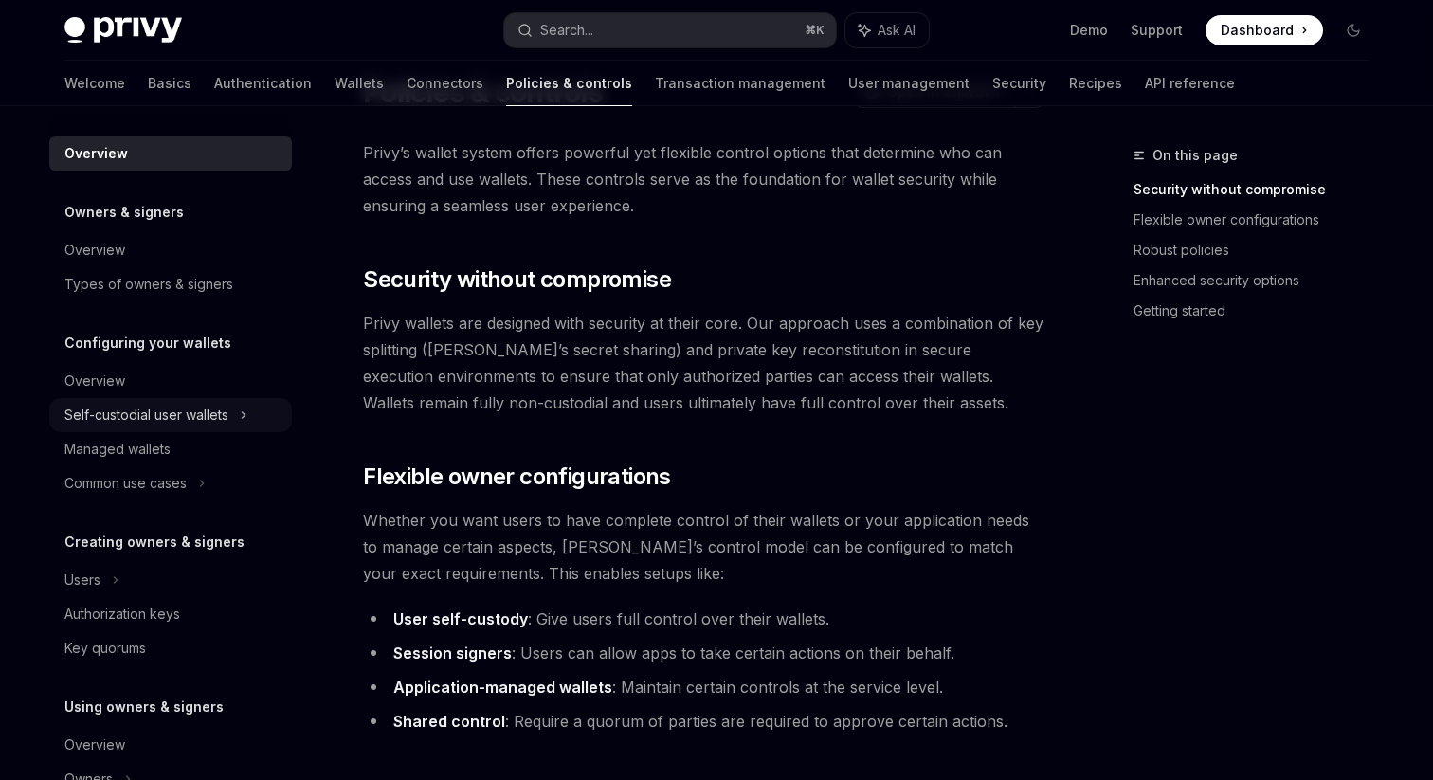
click at [214, 415] on div "Self-custodial user wallets" at bounding box center [146, 415] width 164 height 23
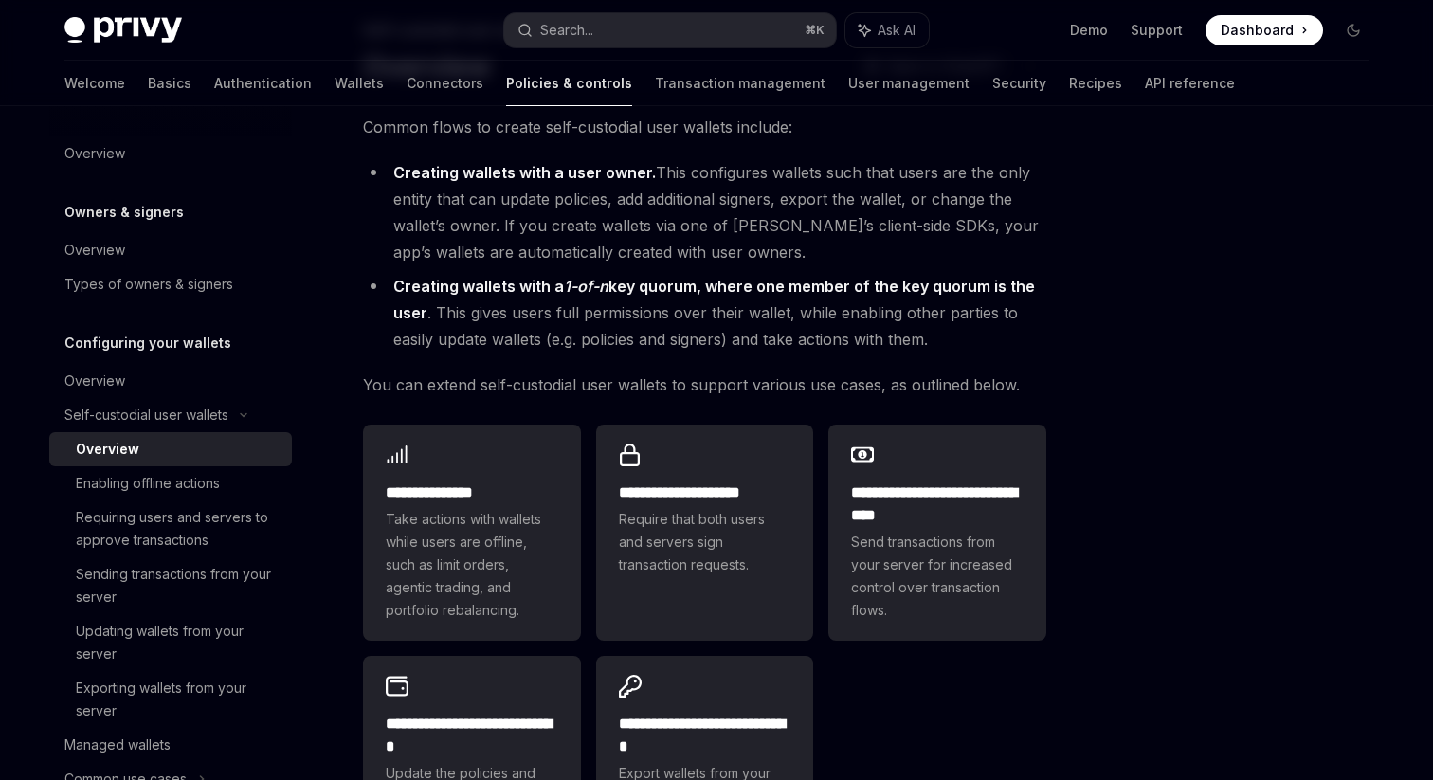
scroll to position [138, 0]
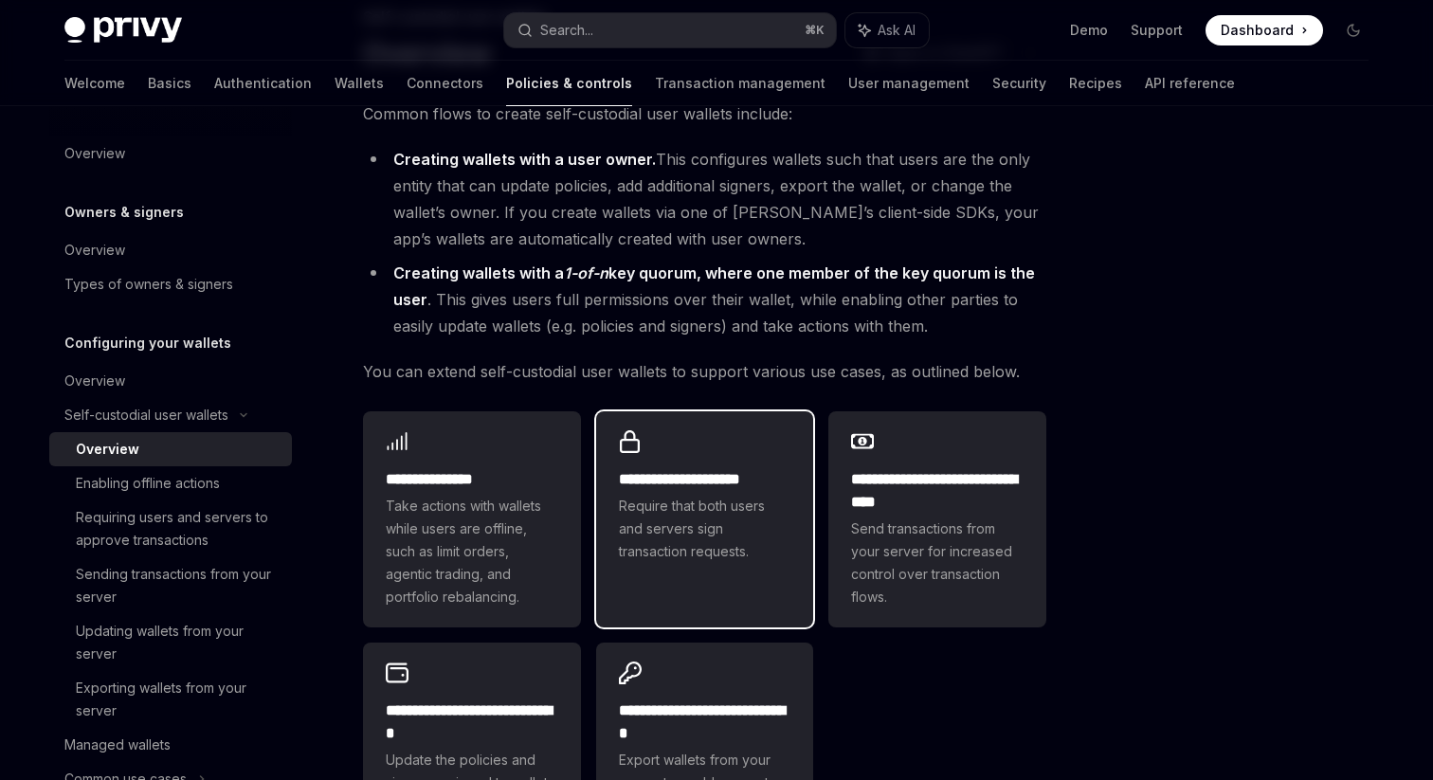
click at [681, 517] on span "Require that both users and servers sign transaction requests." at bounding box center [705, 529] width 172 height 68
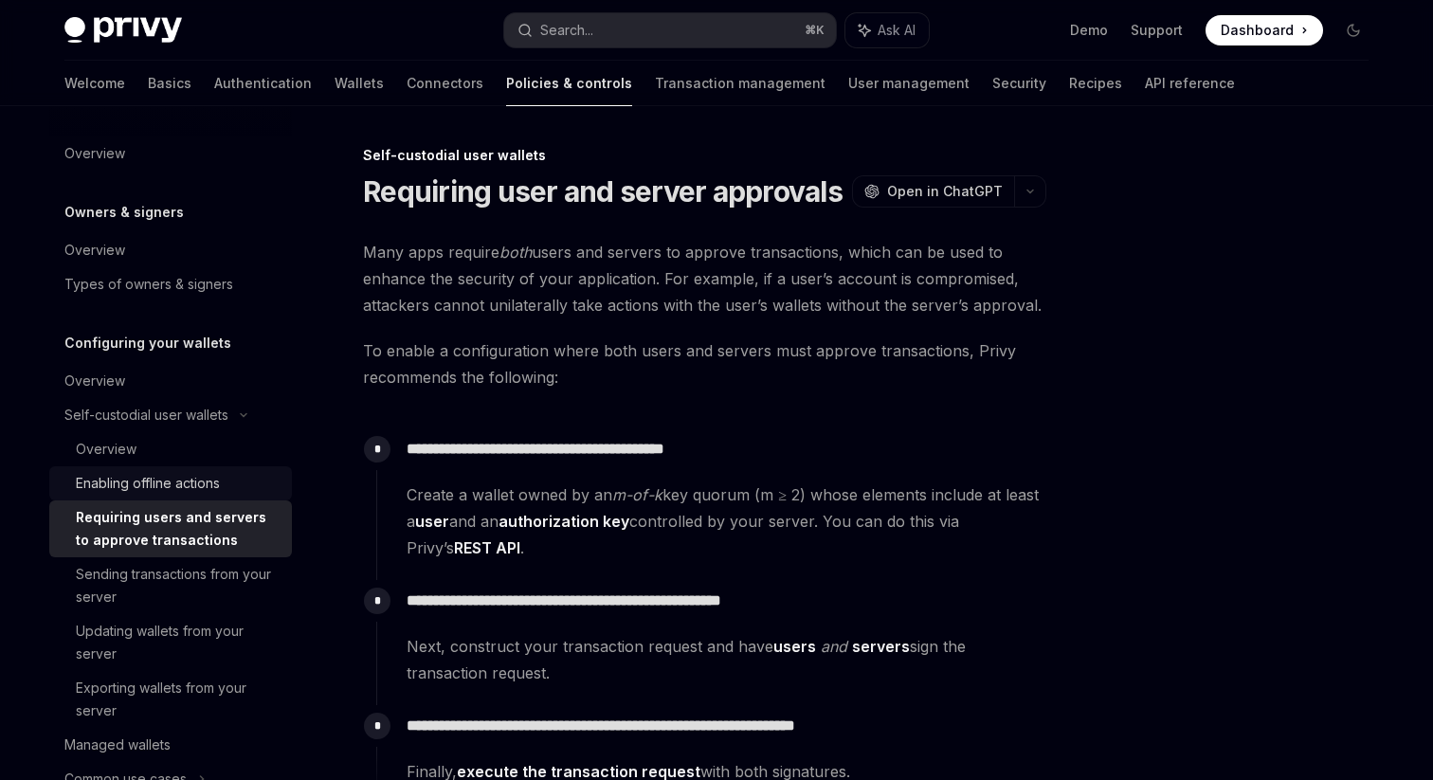
click at [147, 487] on div "Enabling offline actions" at bounding box center [148, 483] width 144 height 23
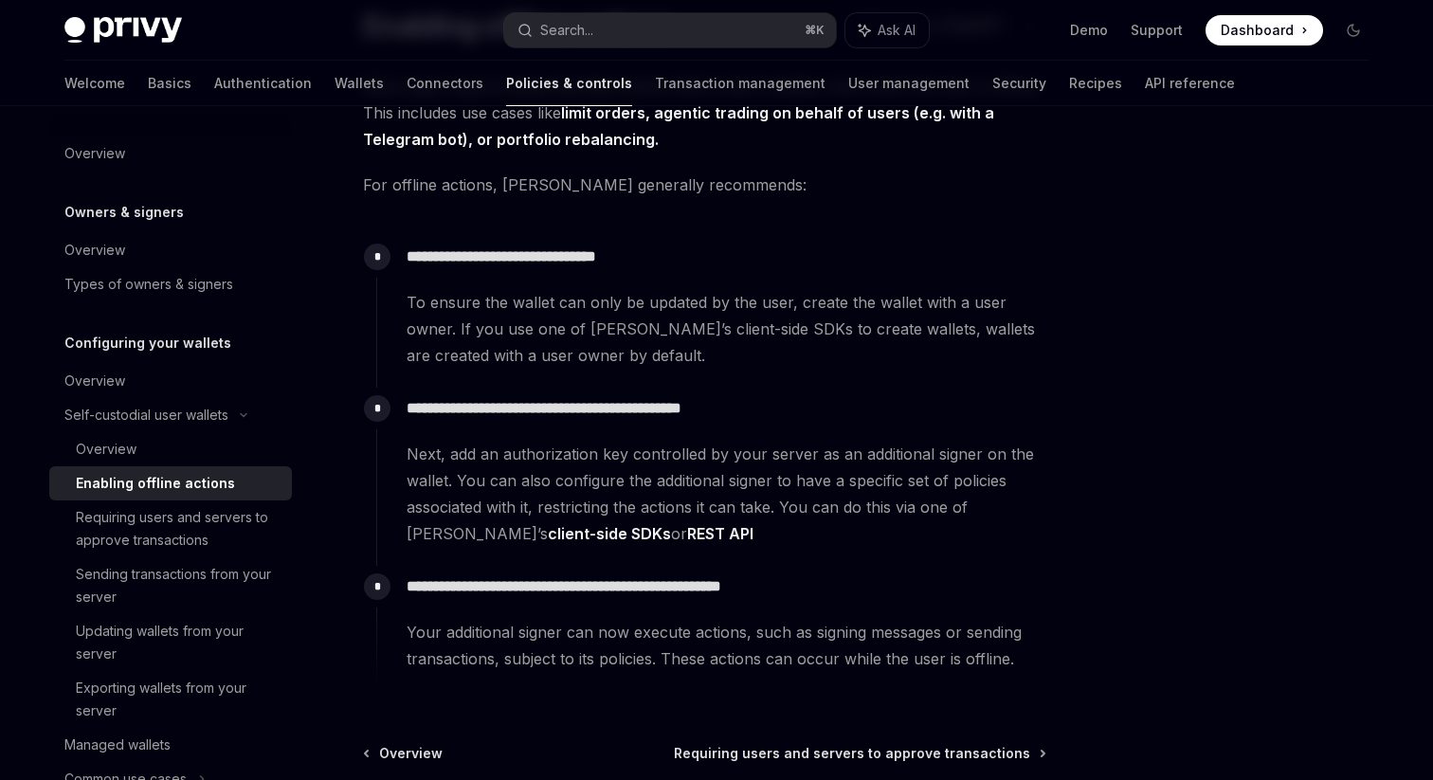
scroll to position [199, 0]
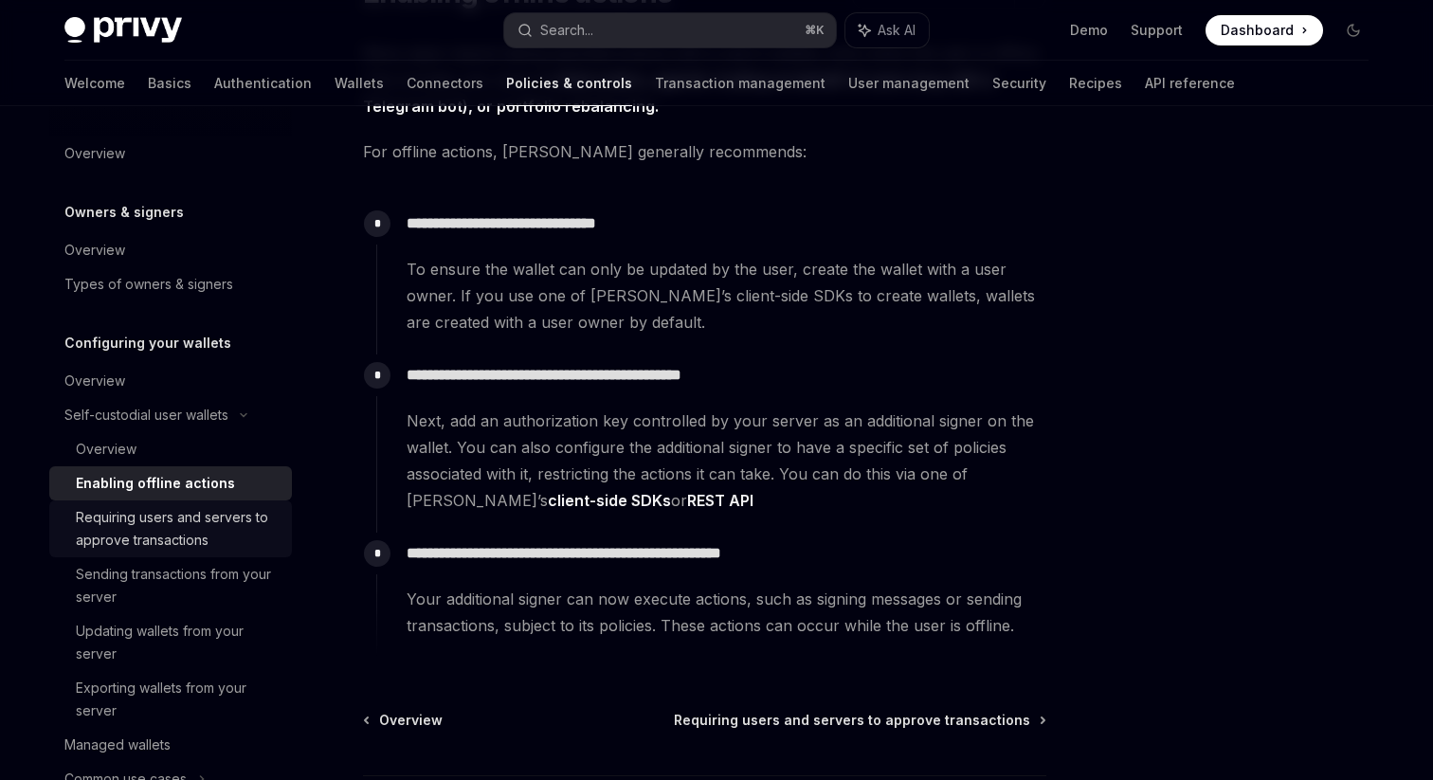
click at [237, 522] on div "Requiring users and servers to approve transactions" at bounding box center [178, 528] width 205 height 45
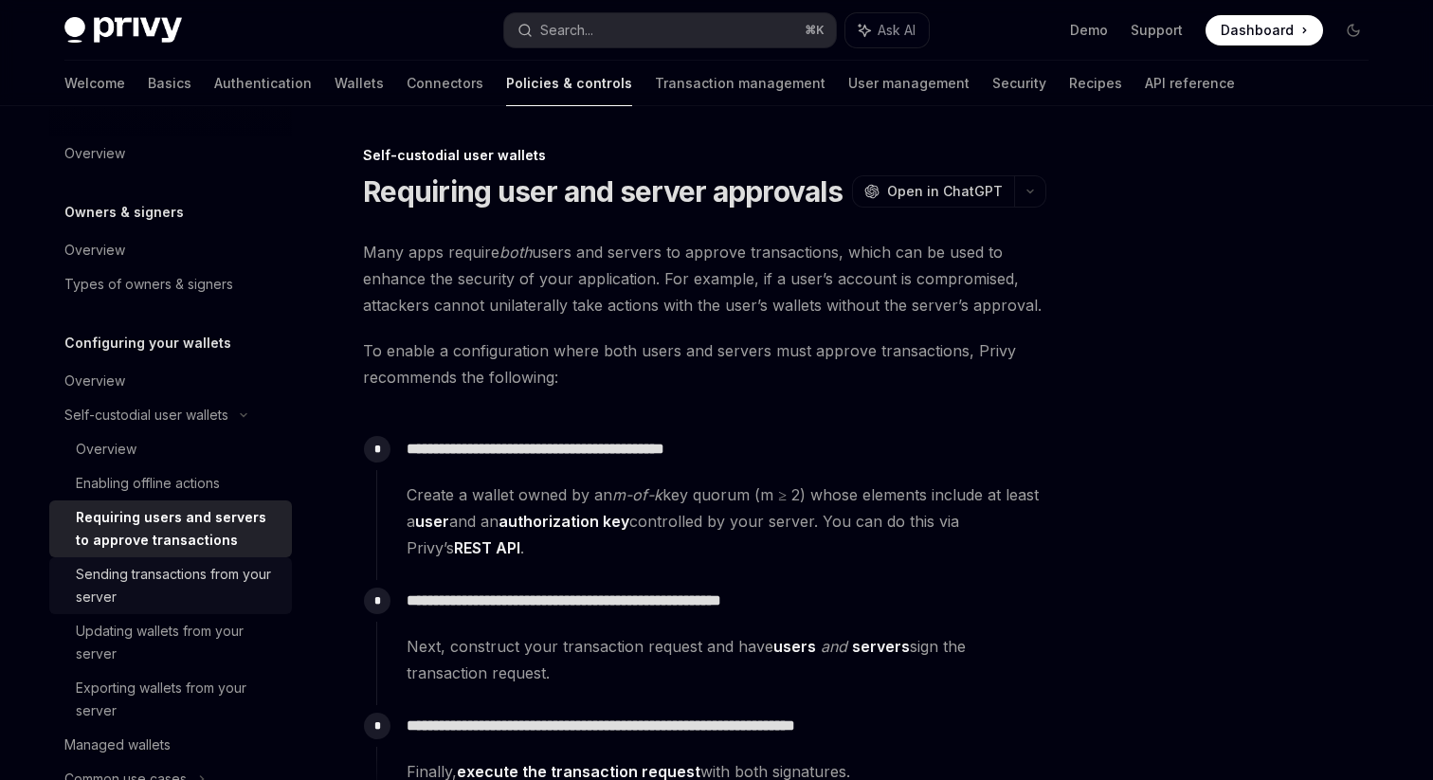
click at [230, 593] on div "Sending transactions from your server" at bounding box center [178, 585] width 205 height 45
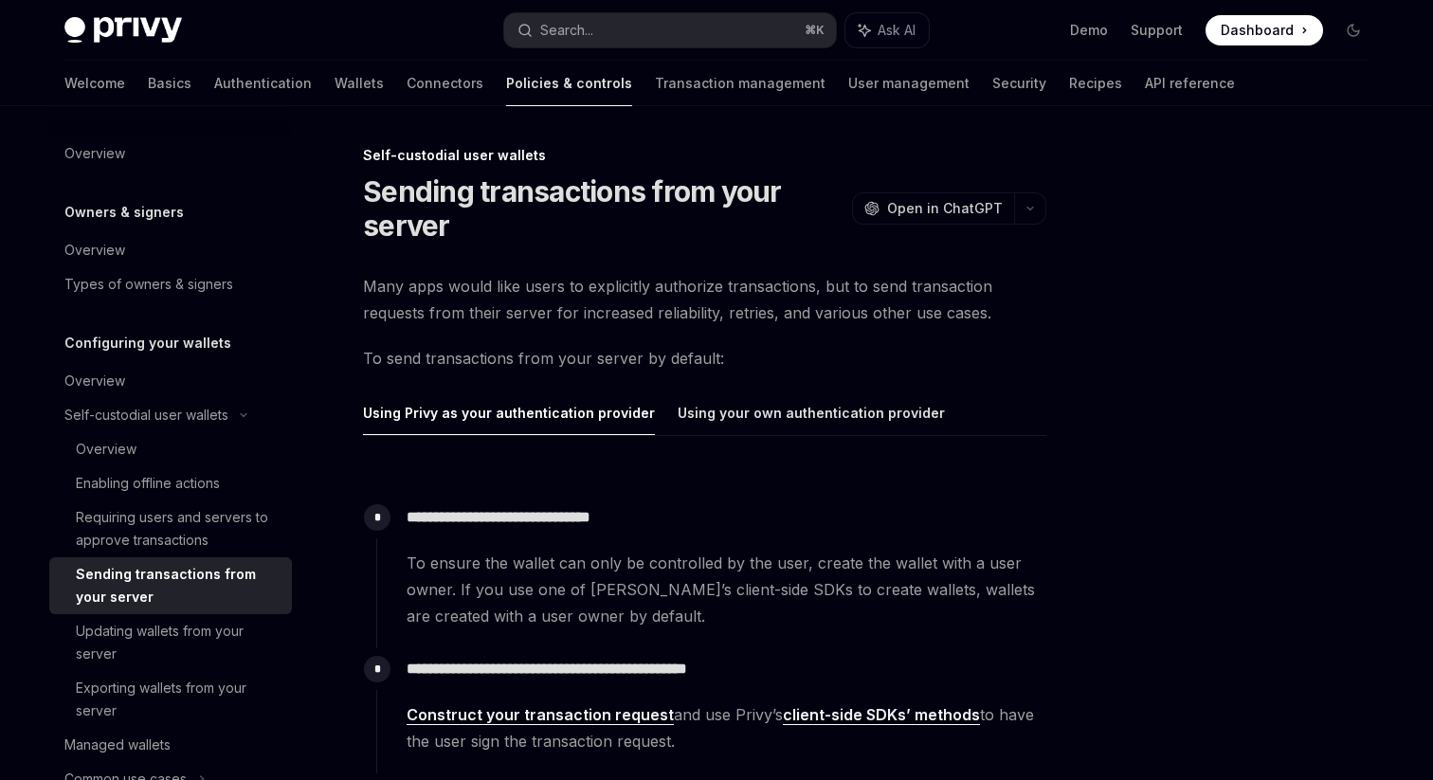
scroll to position [68, 0]
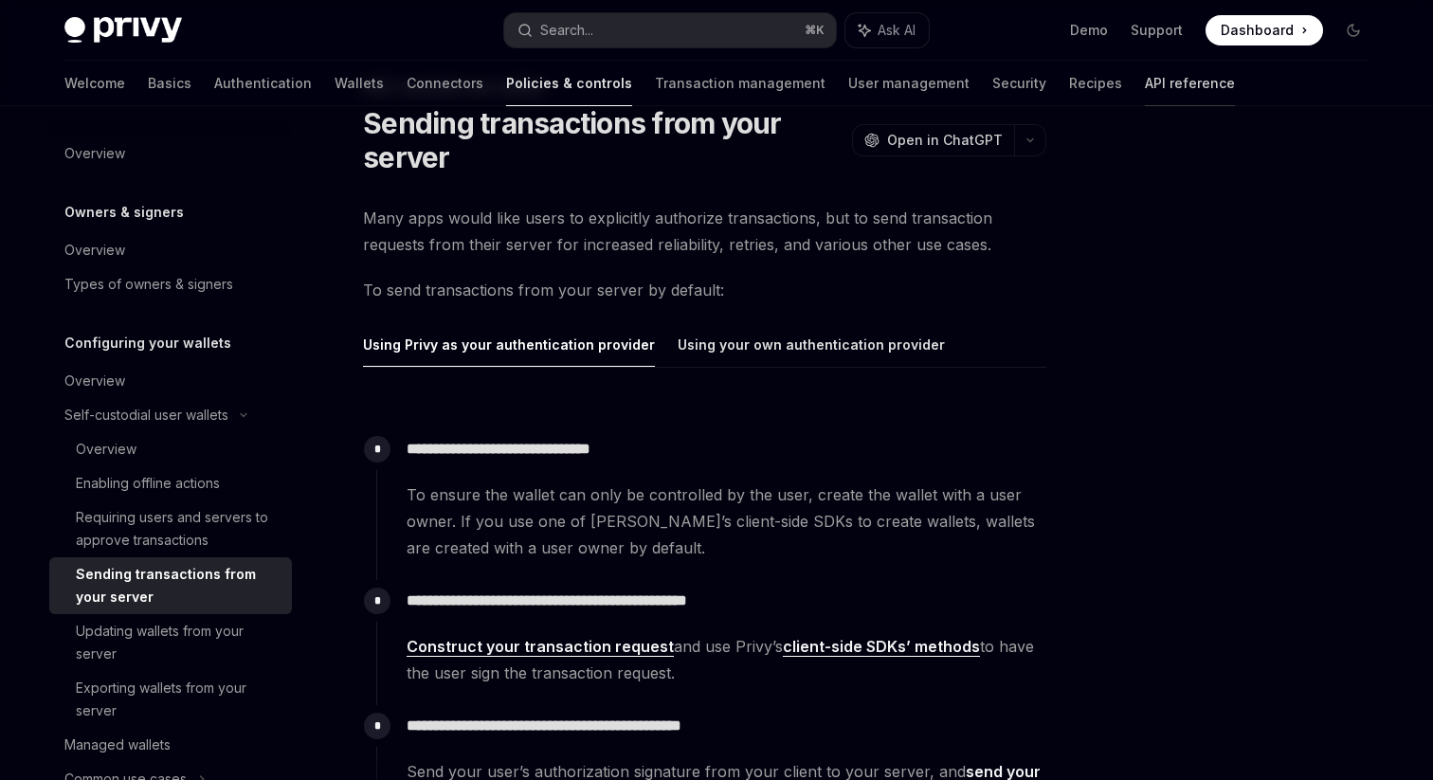
click at [1145, 81] on link "API reference" at bounding box center [1190, 83] width 90 height 45
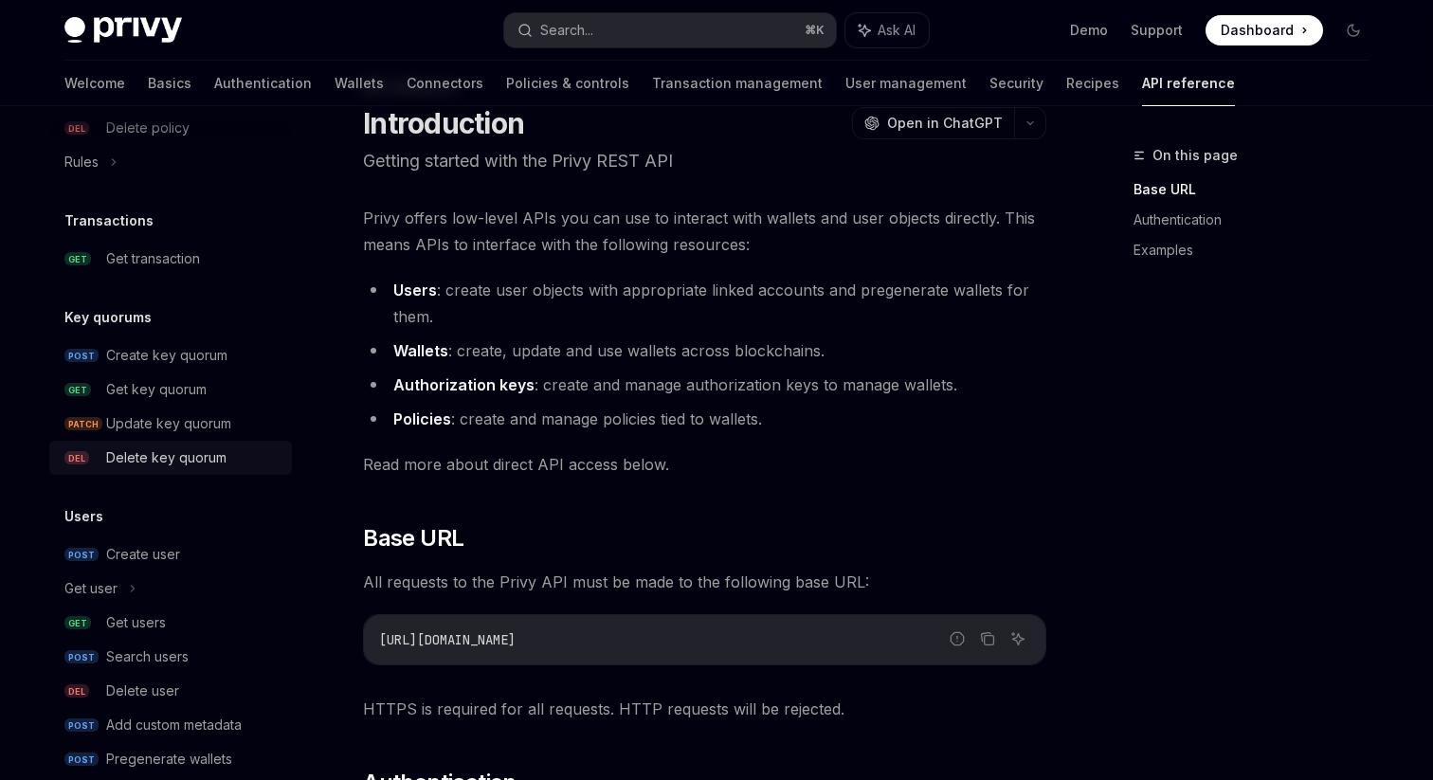
scroll to position [1212, 0]
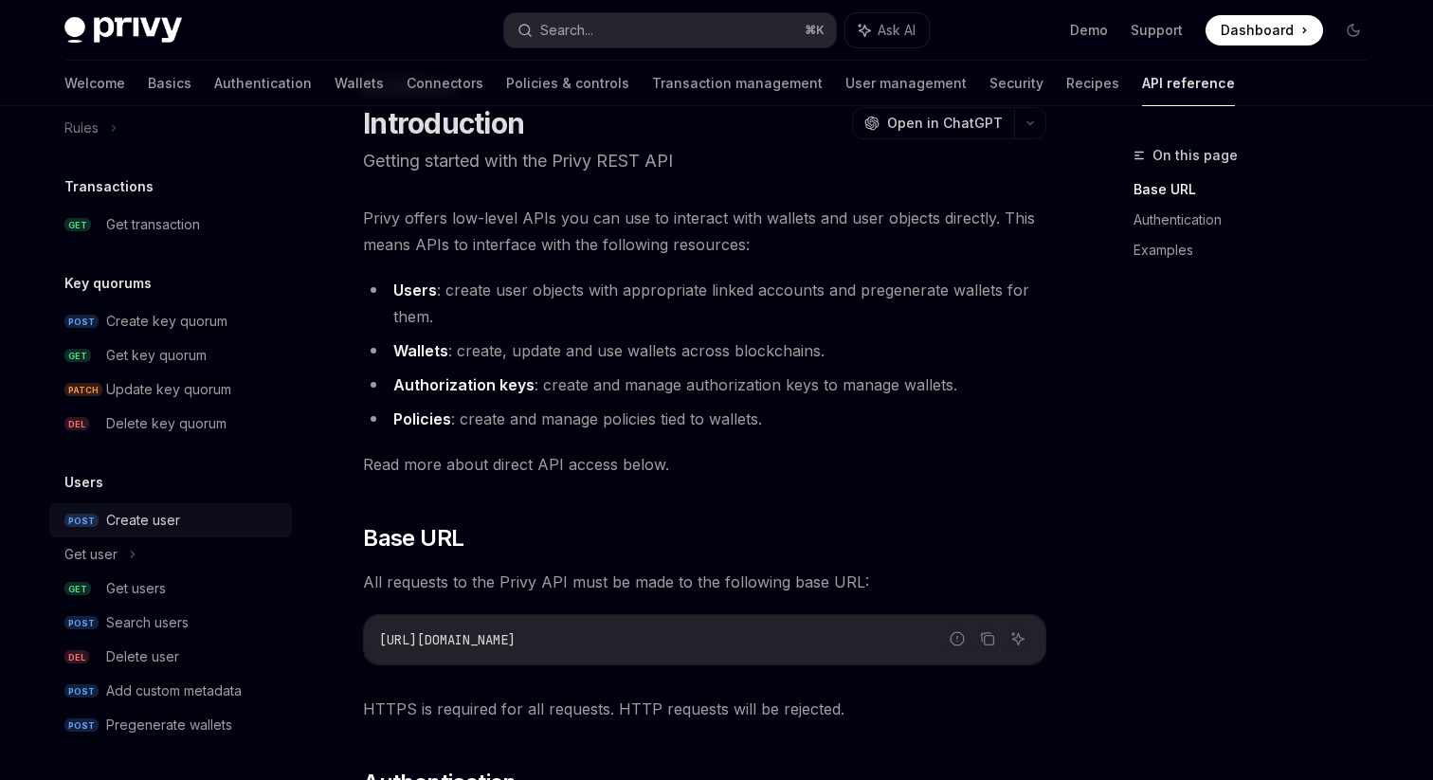
click at [171, 503] on link "POST Create user" at bounding box center [170, 520] width 243 height 34
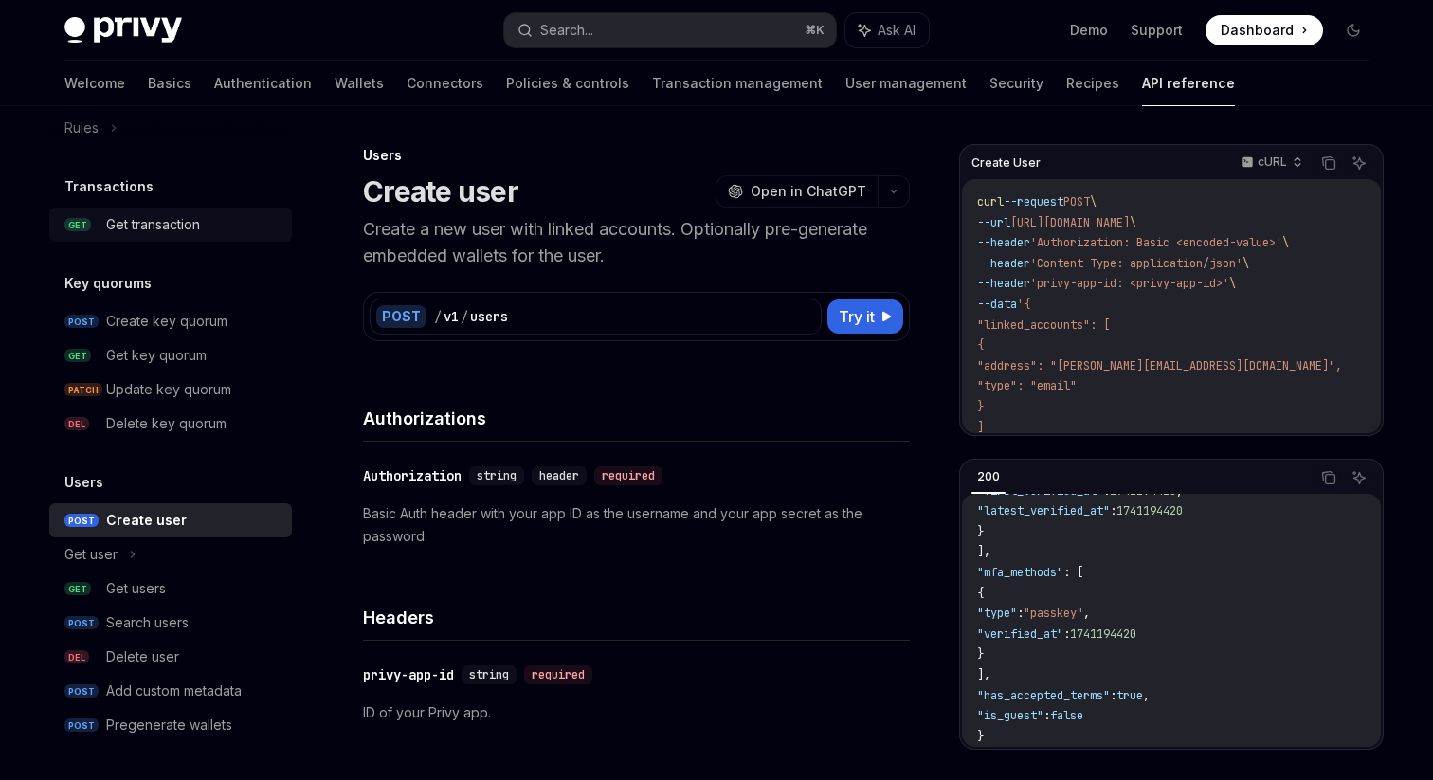
click at [166, 235] on div "Get transaction" at bounding box center [153, 224] width 94 height 23
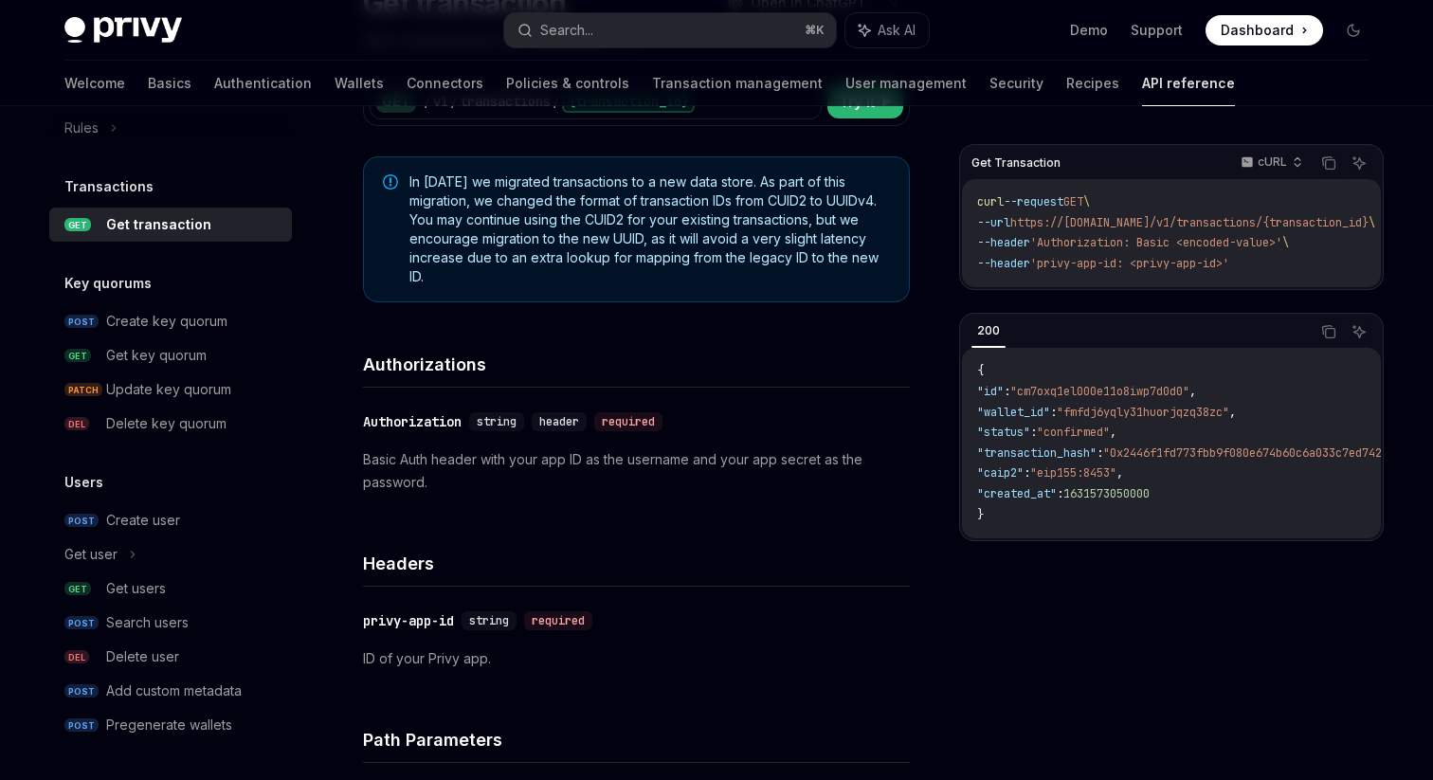
scroll to position [213, 0]
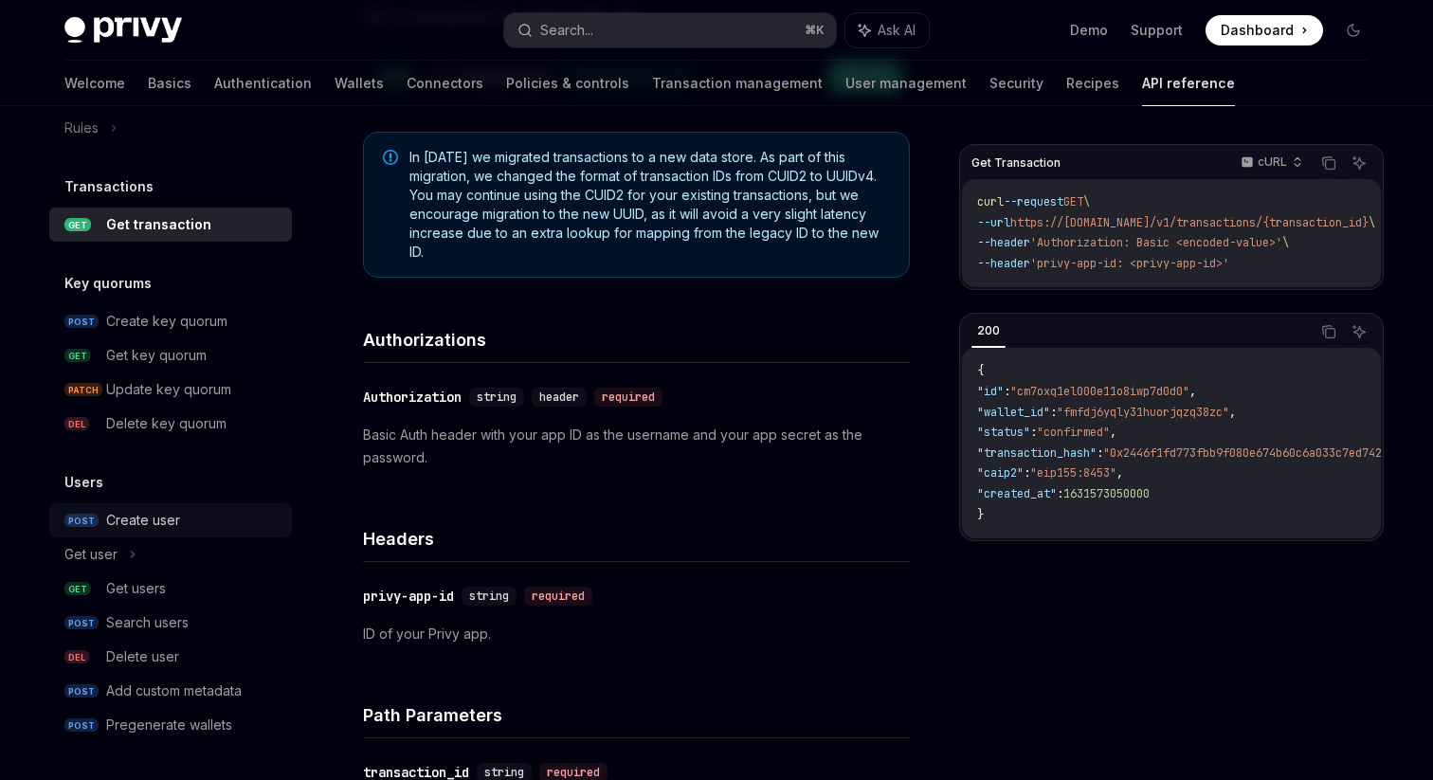
click at [157, 534] on link "POST Create user" at bounding box center [170, 520] width 243 height 34
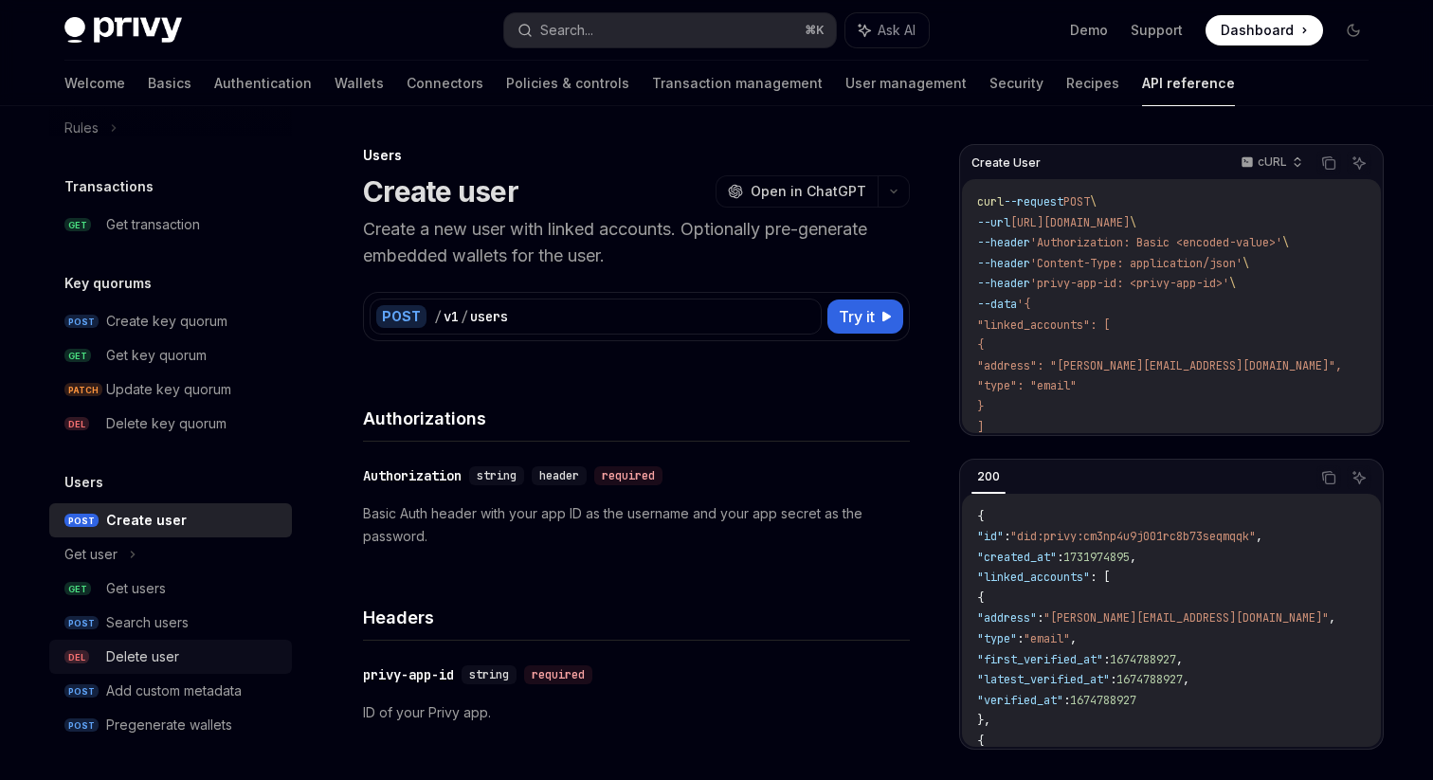
click at [172, 640] on link "DEL Delete user" at bounding box center [170, 657] width 243 height 34
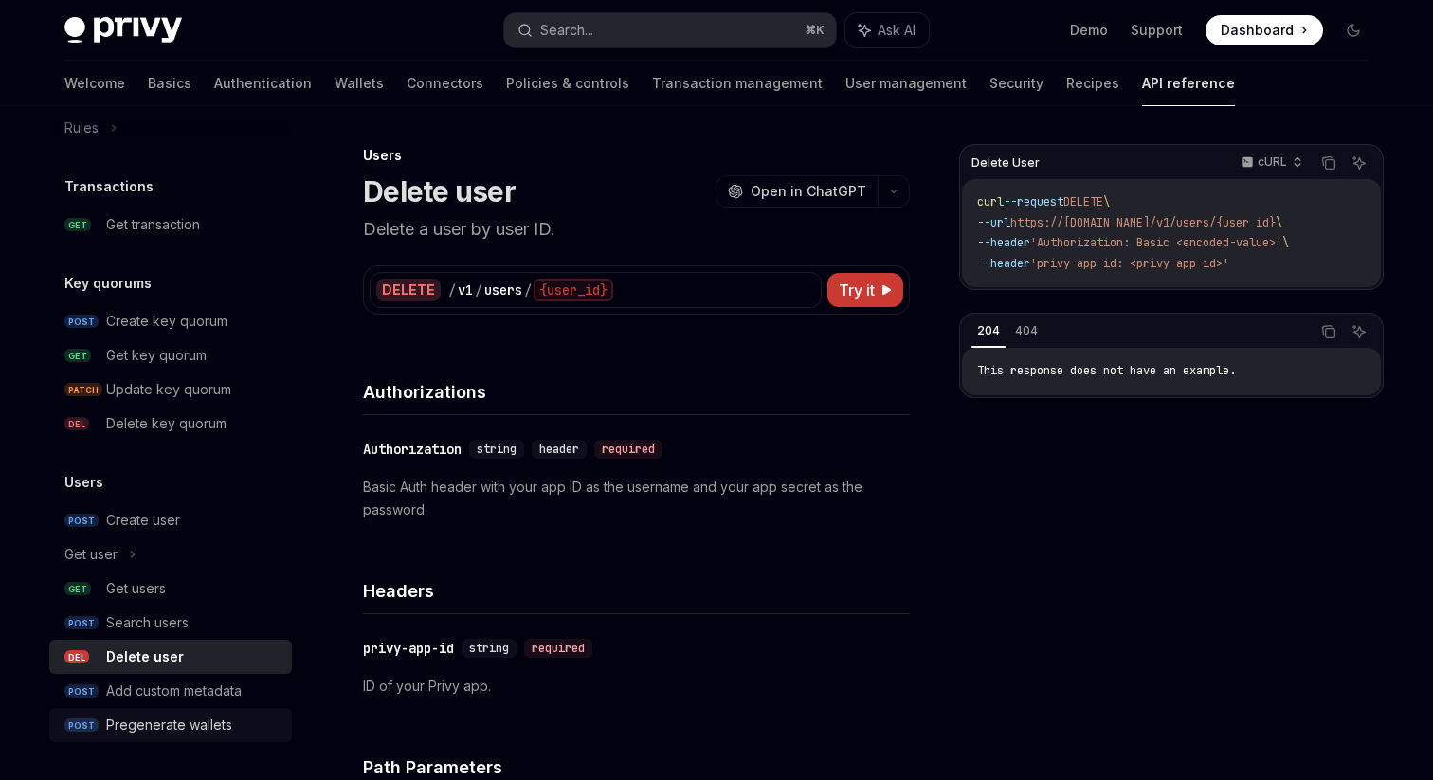
click at [188, 711] on link "POST Pregenerate wallets" at bounding box center [170, 725] width 243 height 34
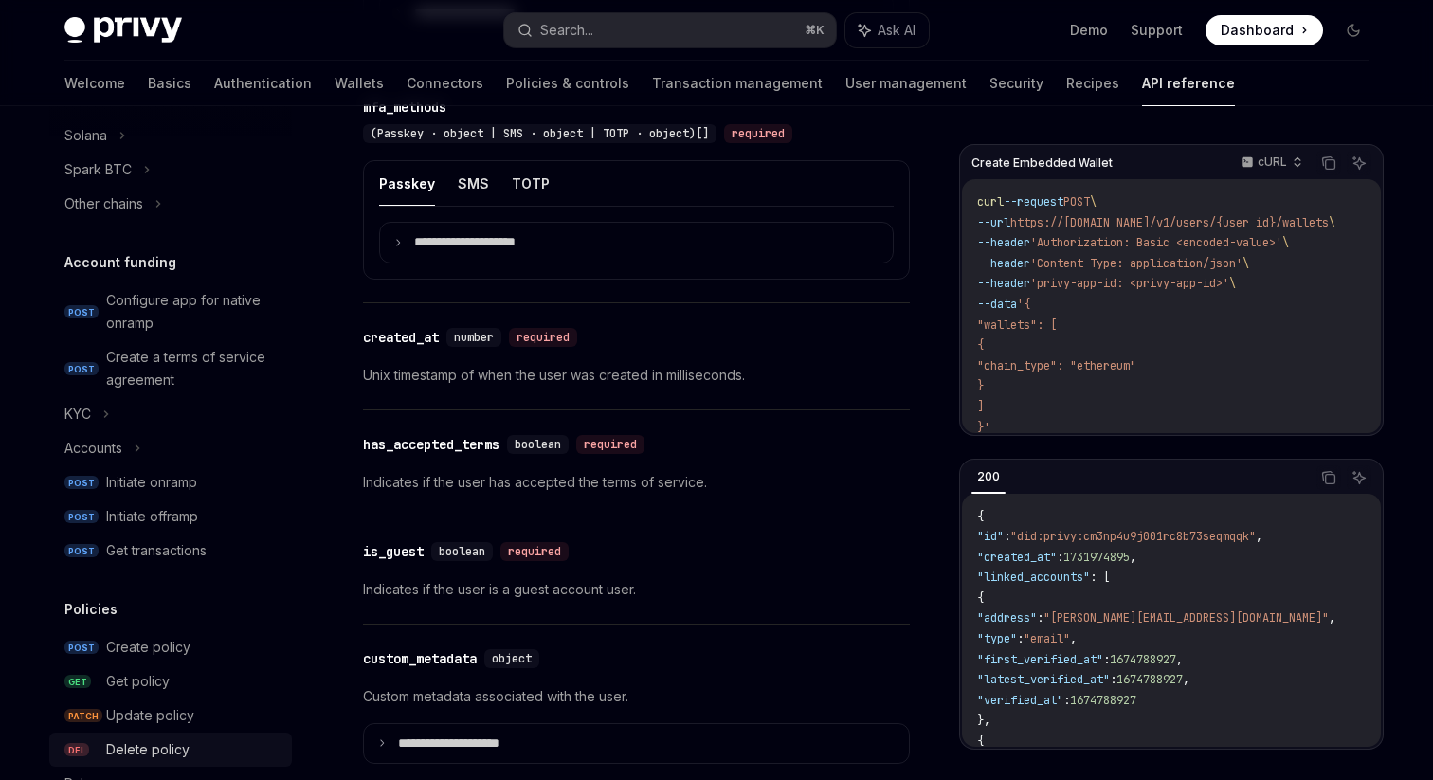
scroll to position [514, 0]
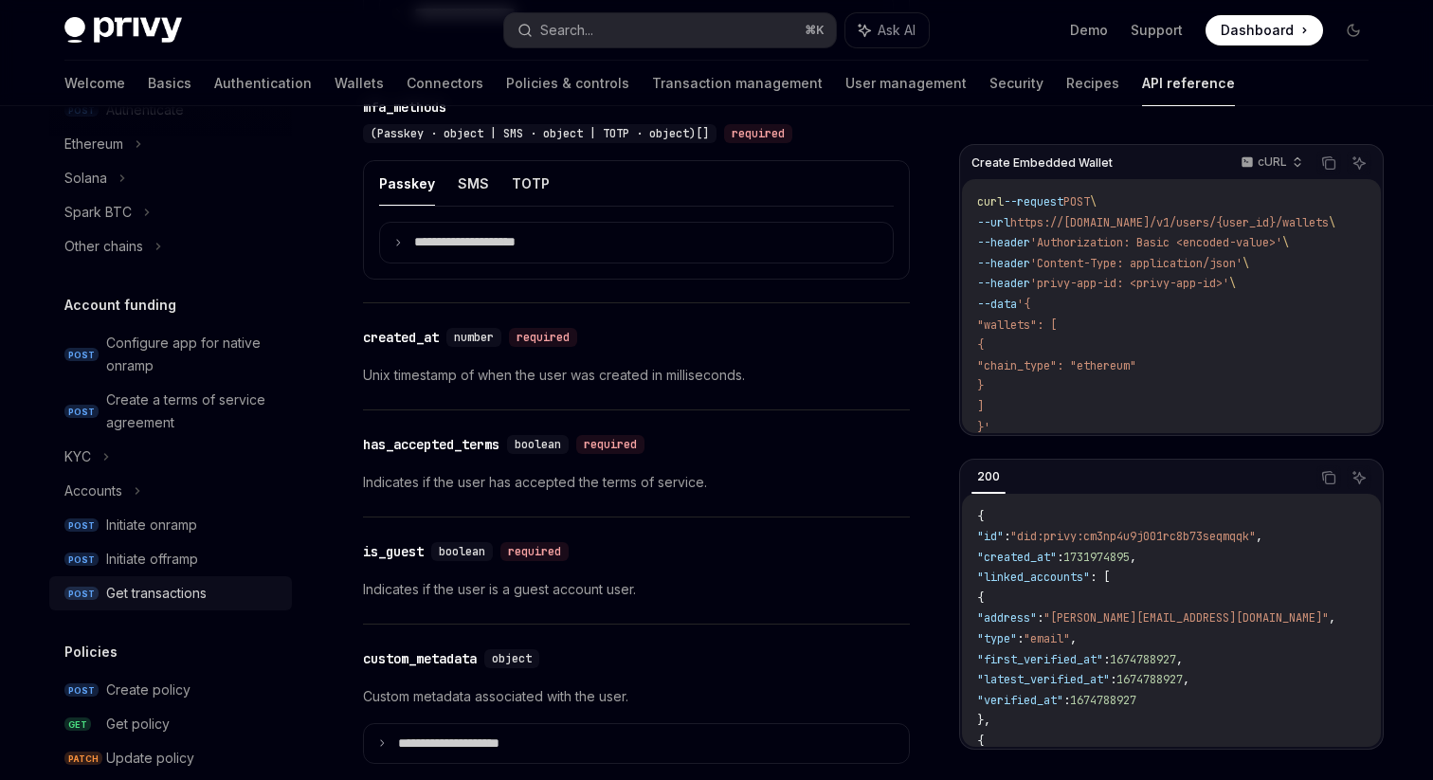
click at [174, 592] on div "Get transactions" at bounding box center [156, 593] width 100 height 23
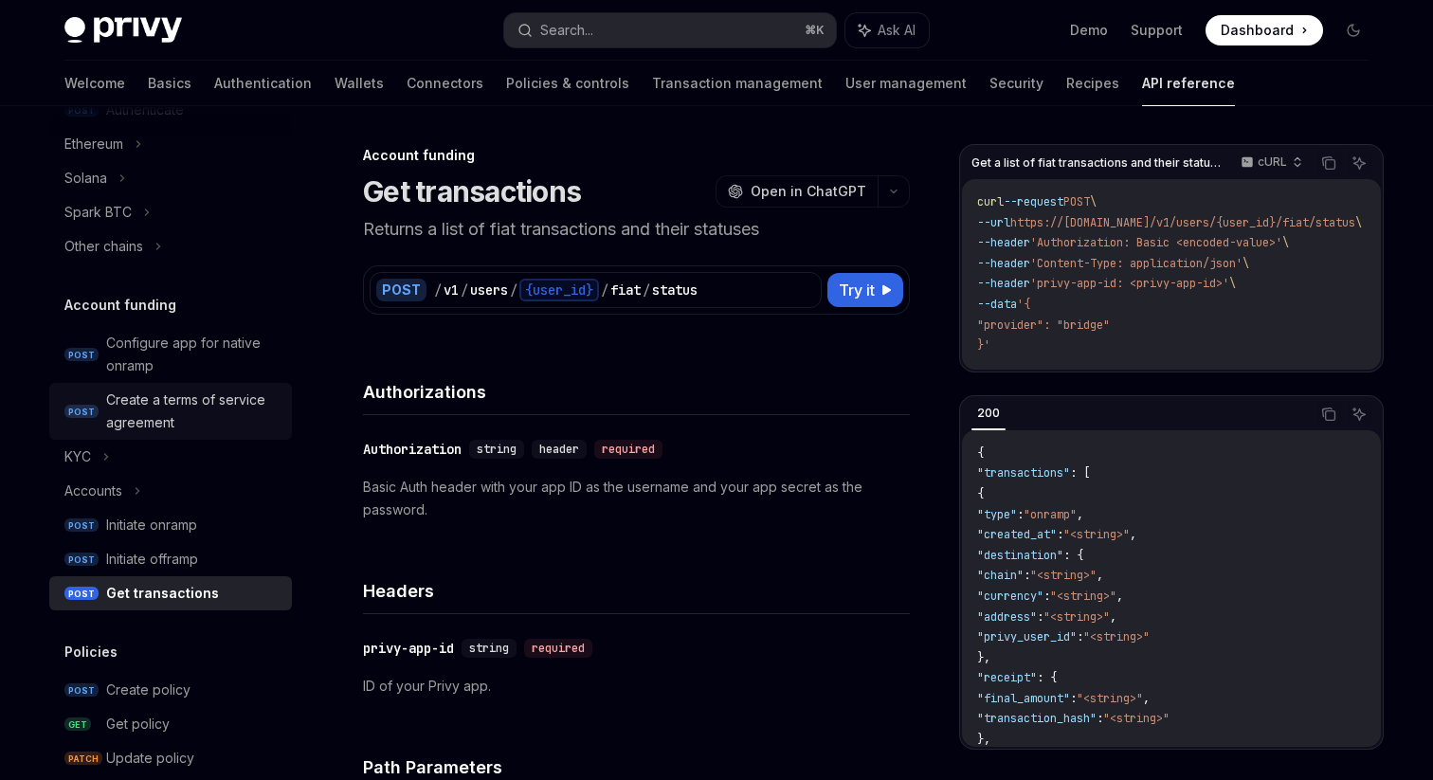
click at [205, 406] on div "Create a terms of service agreement" at bounding box center [193, 410] width 174 height 45
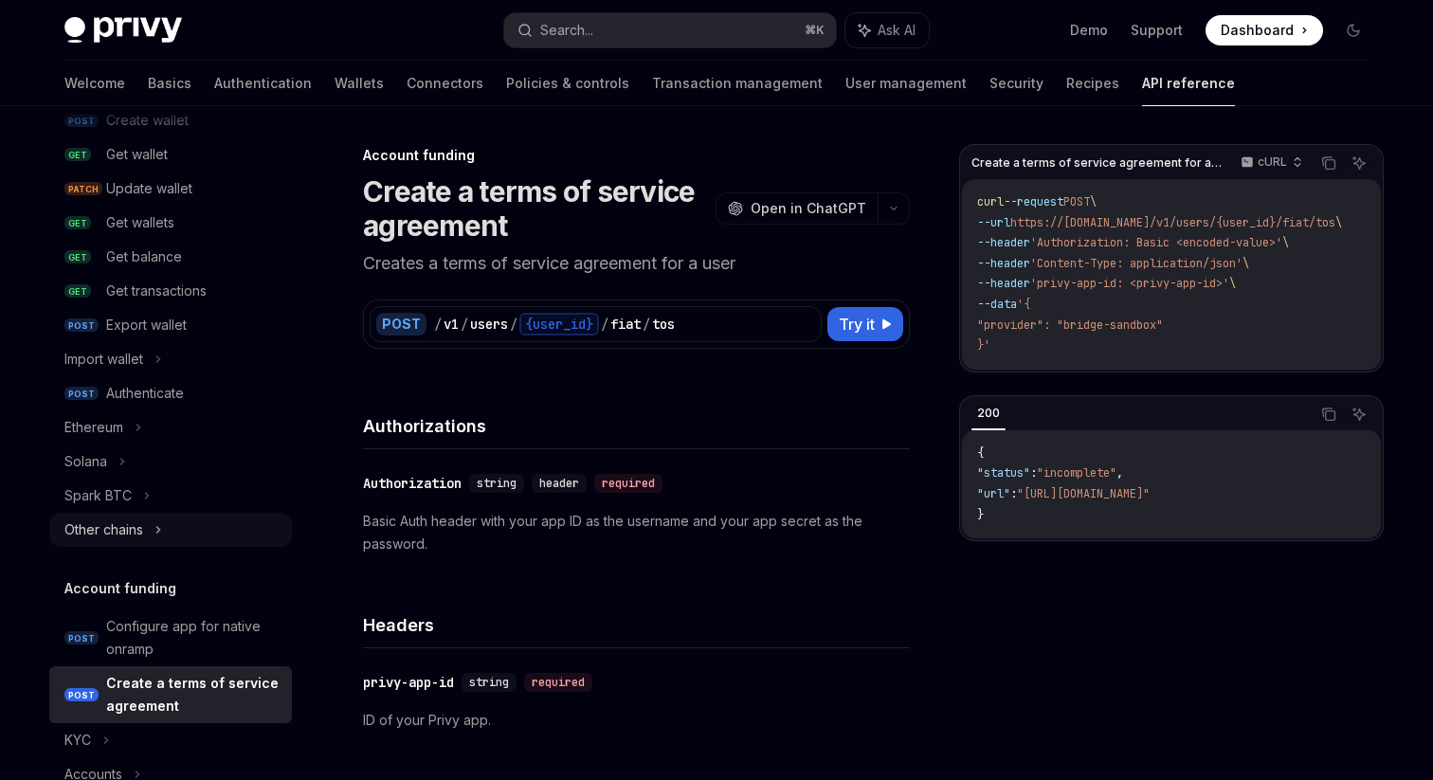
scroll to position [121, 0]
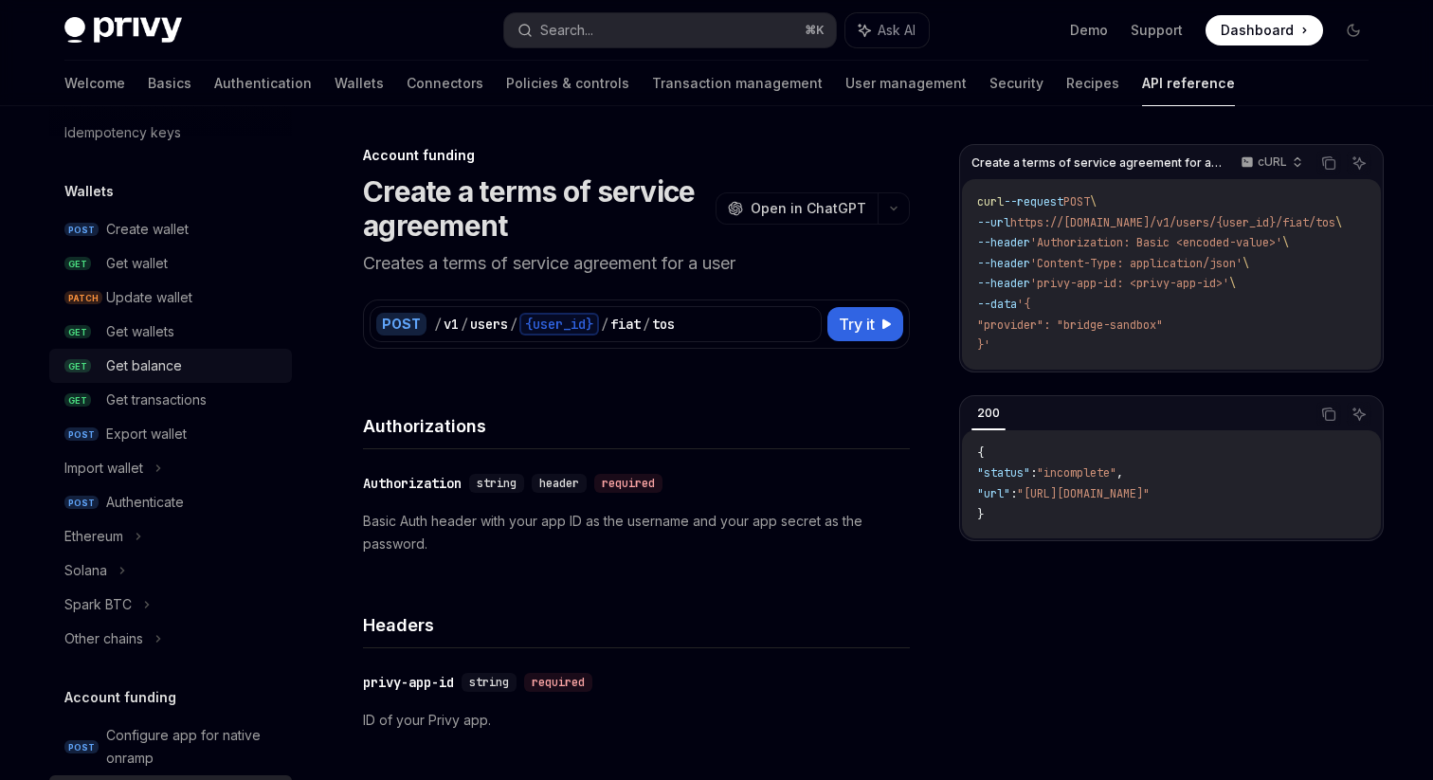
click at [169, 359] on div "Get balance" at bounding box center [144, 365] width 76 height 23
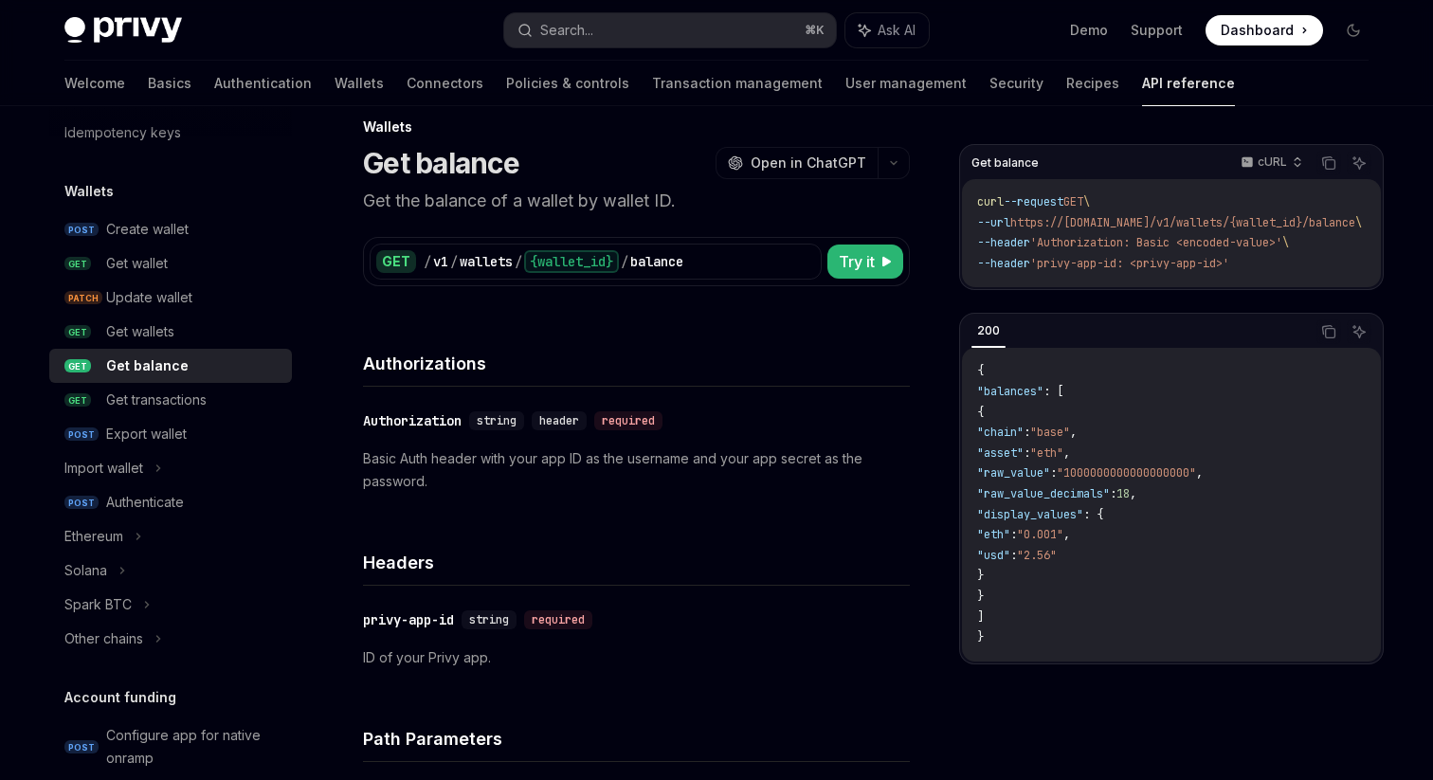
scroll to position [38, 0]
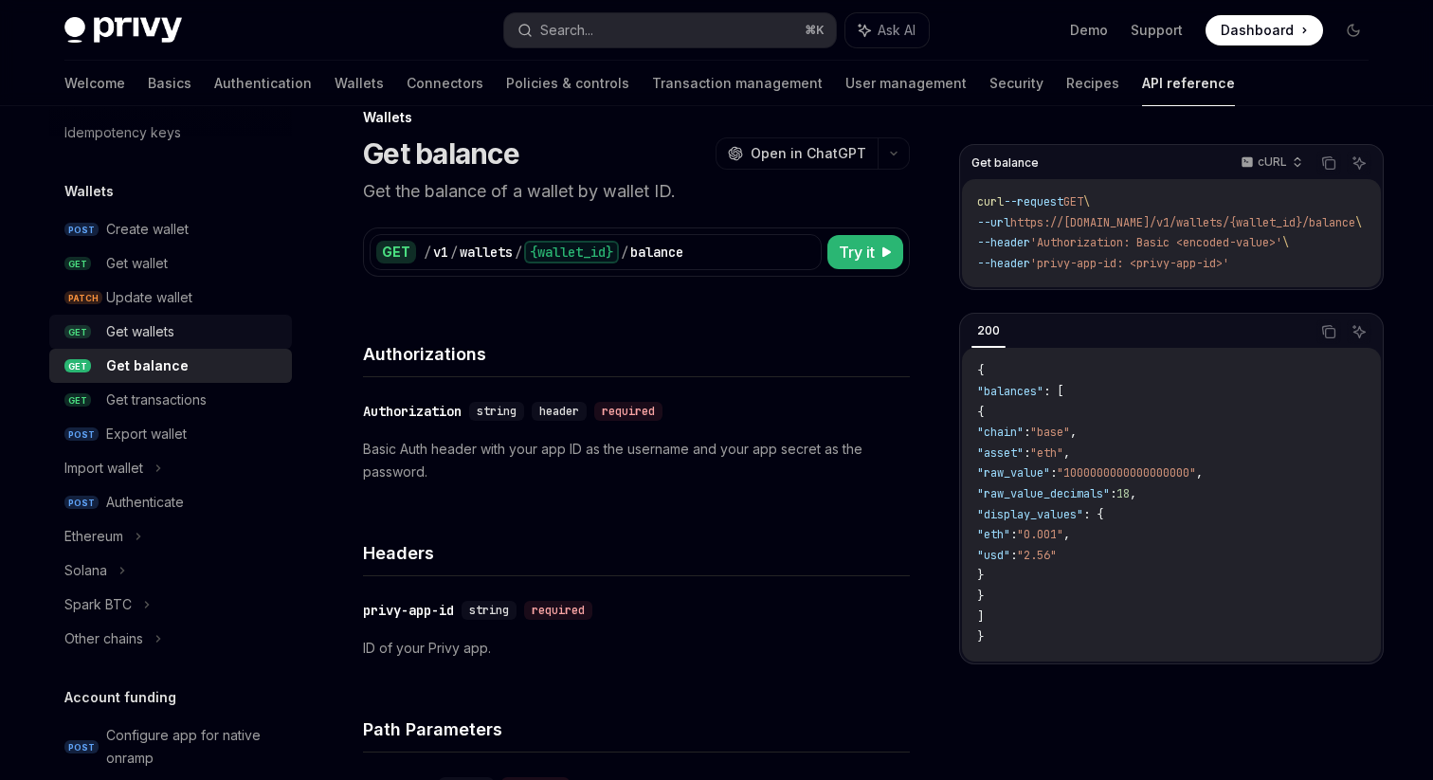
click at [180, 316] on link "GET Get wallets" at bounding box center [170, 332] width 243 height 34
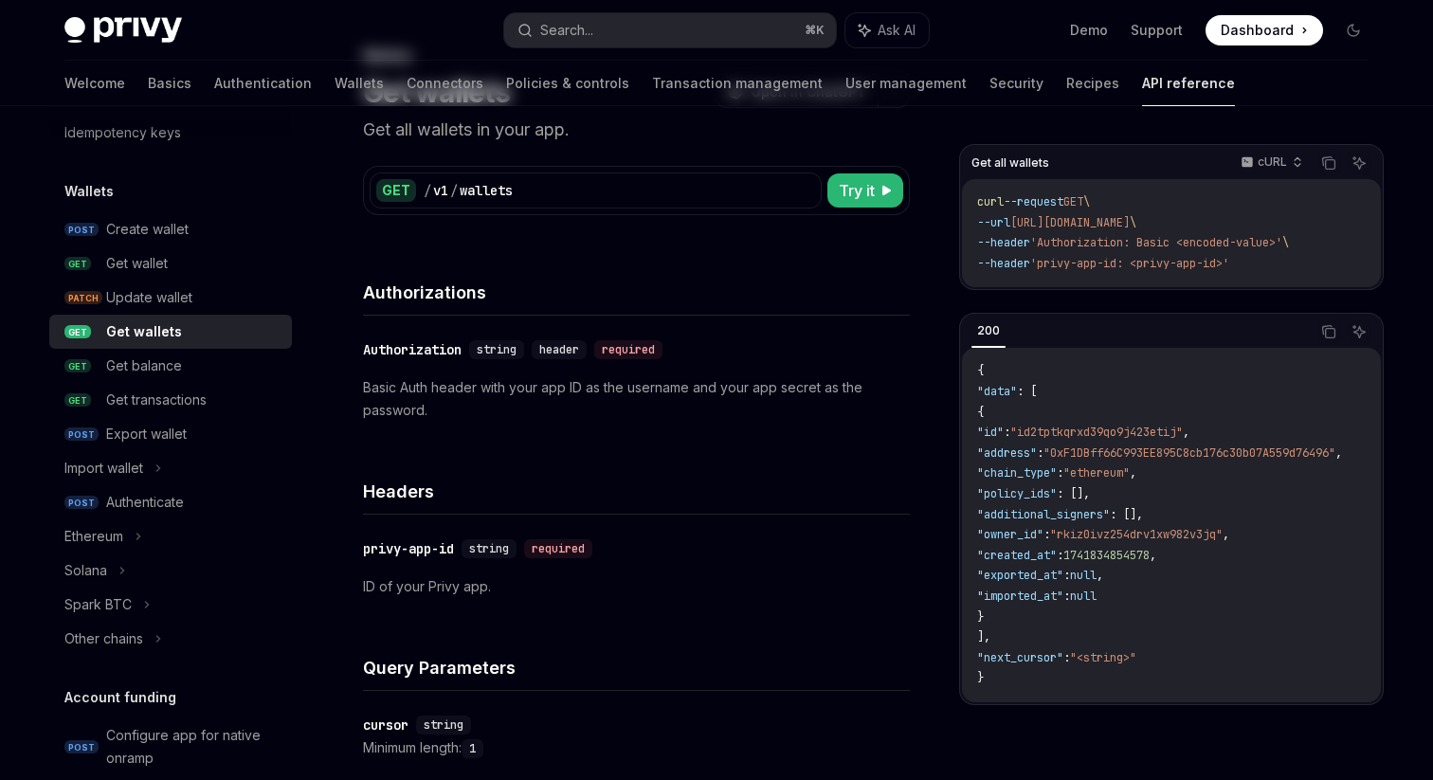
scroll to position [101, 0]
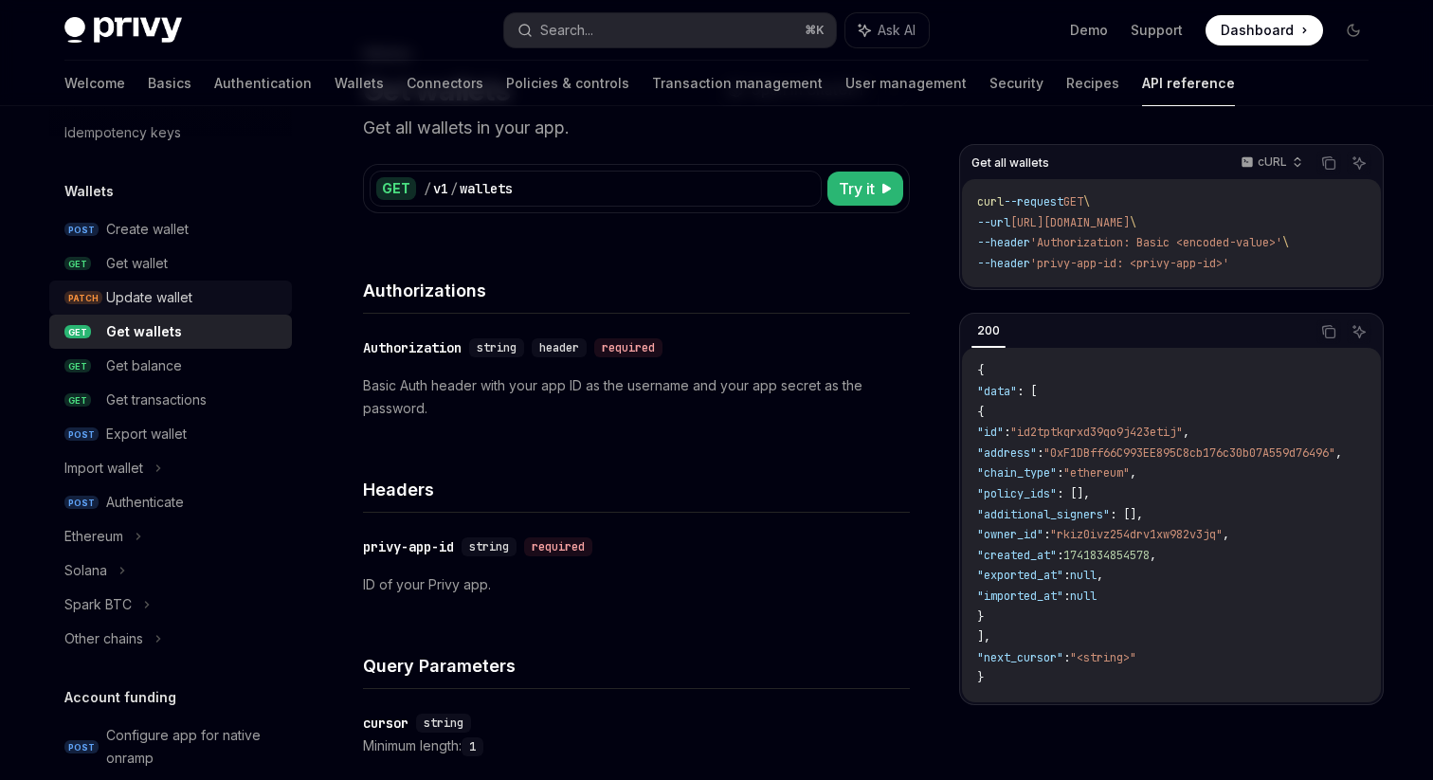
click at [193, 312] on link "PATCH Update wallet" at bounding box center [170, 297] width 243 height 34
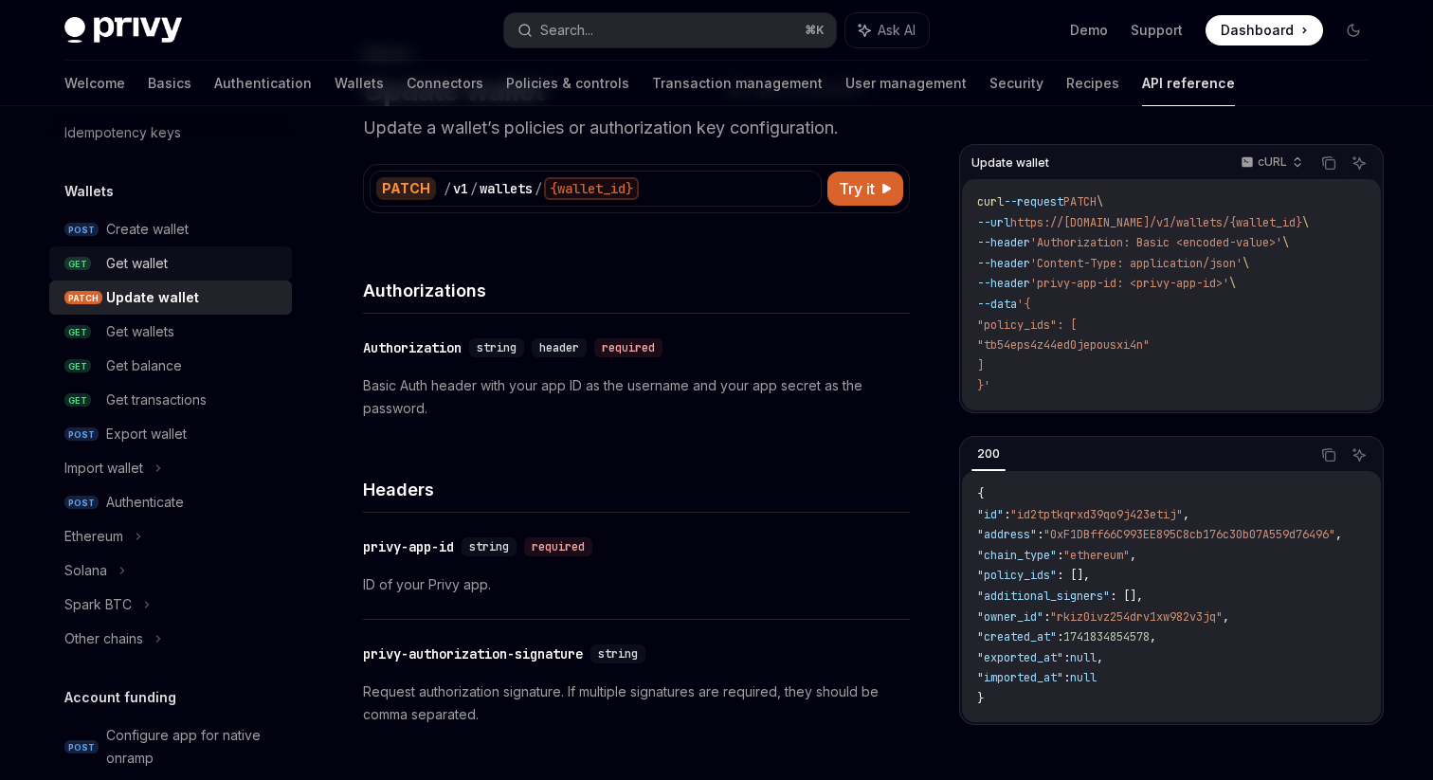
click at [197, 278] on link "GET Get wallet" at bounding box center [170, 263] width 243 height 34
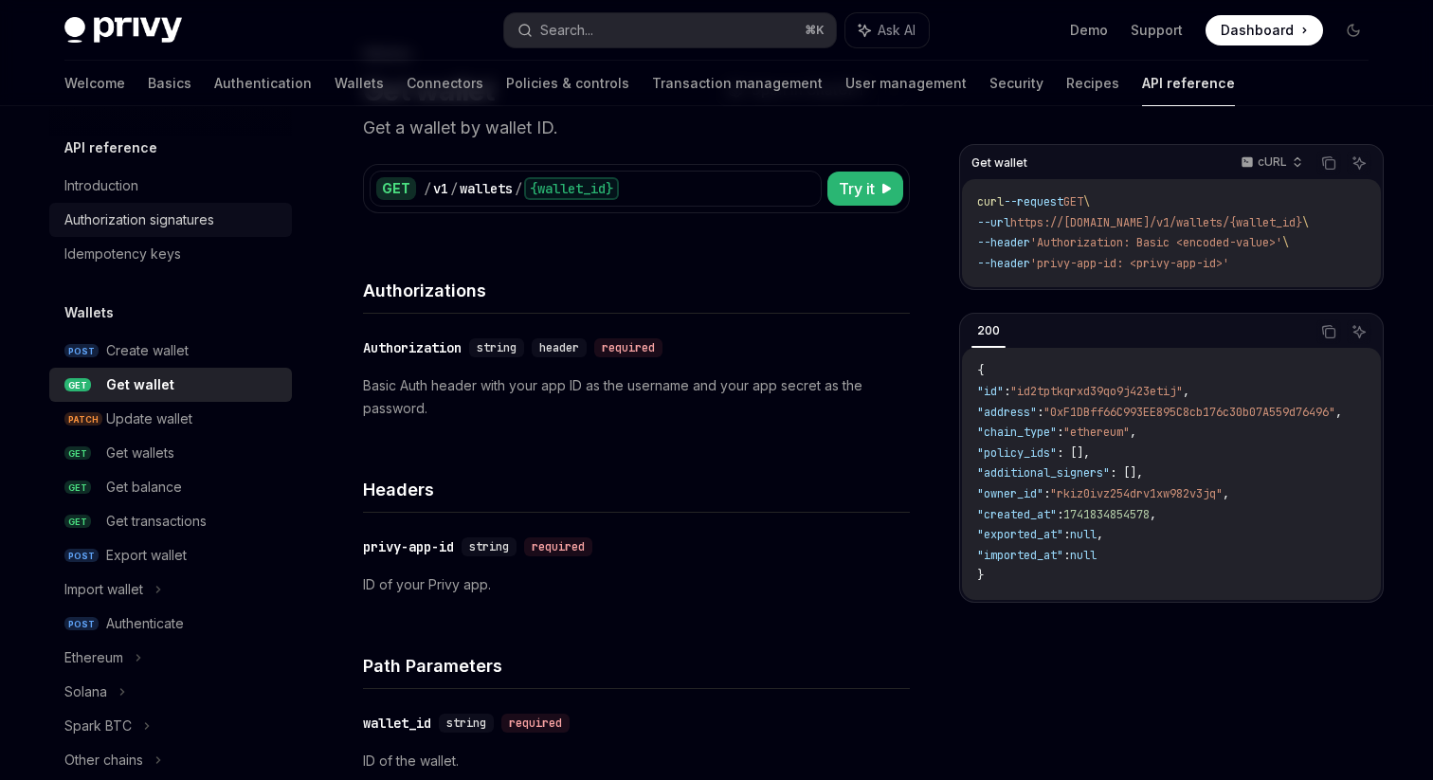
click at [184, 217] on div "Authorization signatures" at bounding box center [139, 219] width 150 height 23
type textarea "*"
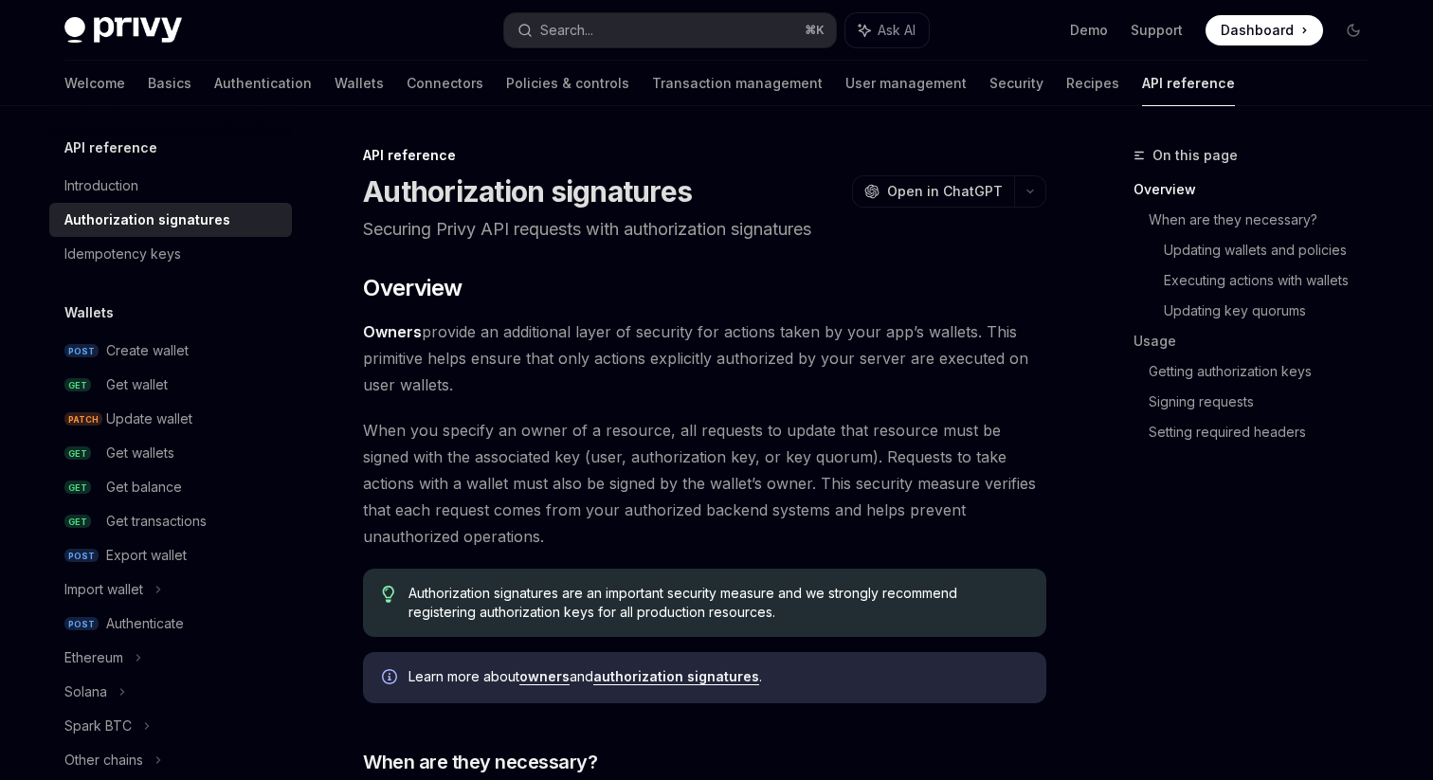
drag, startPoint x: 428, startPoint y: 364, endPoint x: 607, endPoint y: 374, distance: 179.4
click at [608, 374] on span "Owners provide an additional layer of security for actions taken by your app’s …" at bounding box center [704, 358] width 683 height 80
click at [607, 374] on span "Owners provide an additional layer of security for actions taken by your app’s …" at bounding box center [704, 358] width 683 height 80
drag, startPoint x: 718, startPoint y: 361, endPoint x: 1018, endPoint y: 389, distance: 300.8
click at [1020, 388] on span "Owners provide an additional layer of security for actions taken by your app’s …" at bounding box center [704, 358] width 683 height 80
